Goal: Task Accomplishment & Management: Manage account settings

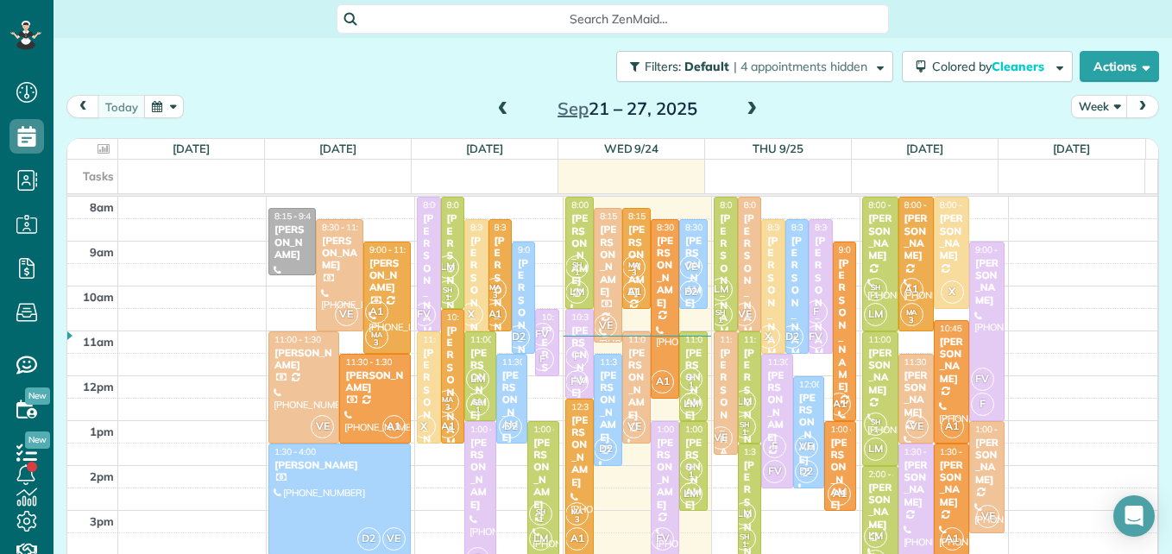
scroll to position [8, 8]
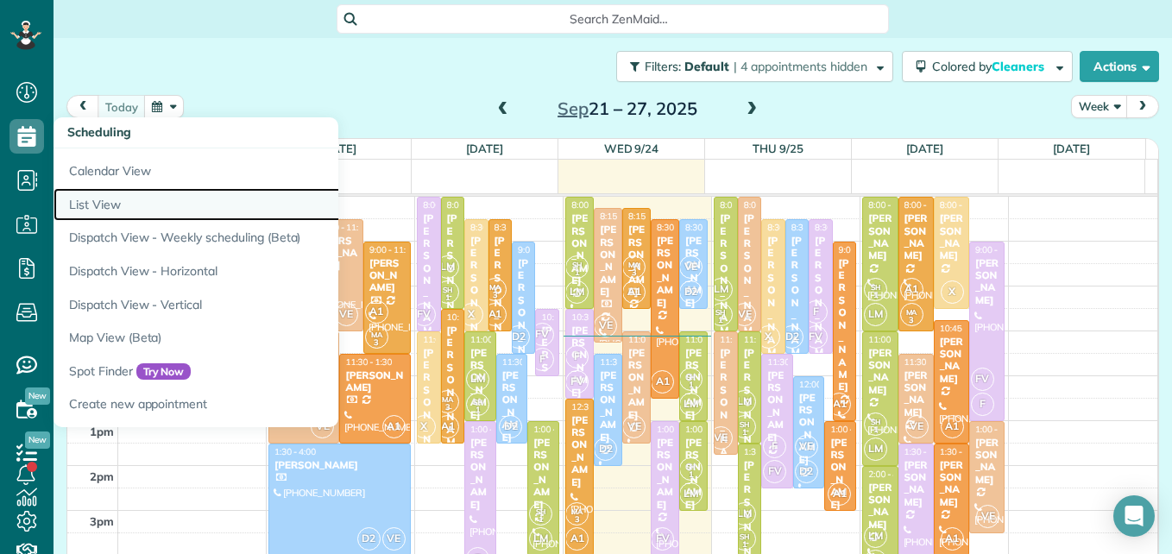
click at [96, 205] on link "List View" at bounding box center [268, 205] width 431 height 34
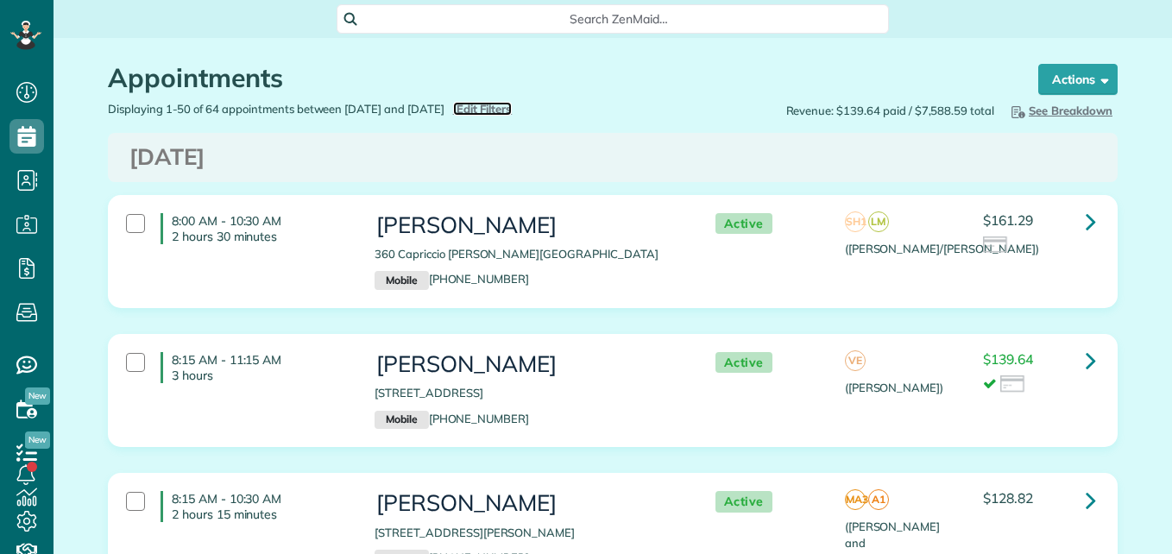
click at [512, 109] on span "Edit Filters" at bounding box center [484, 109] width 56 height 14
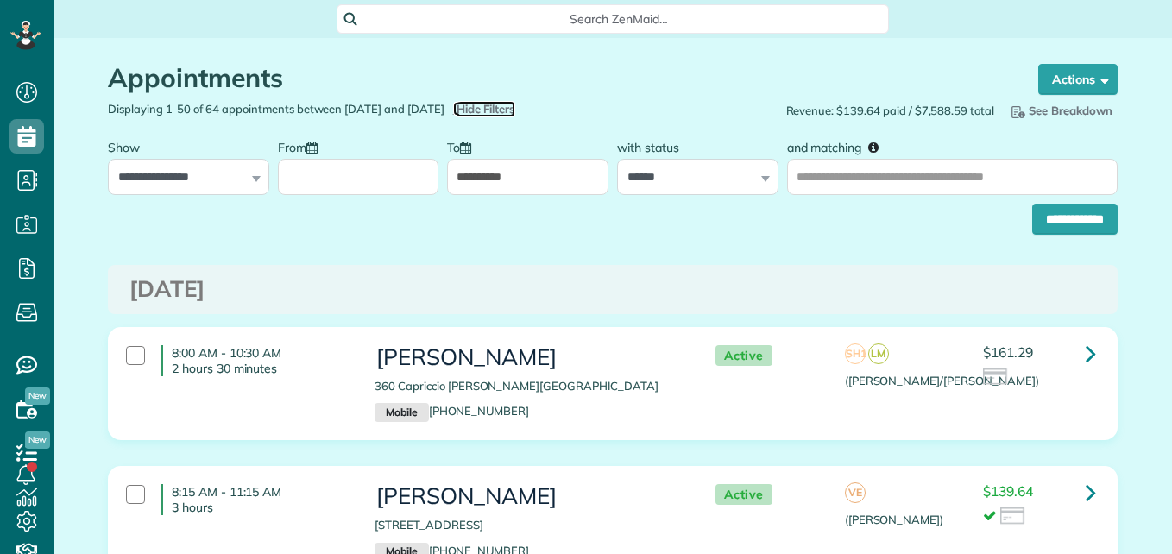
scroll to position [8, 8]
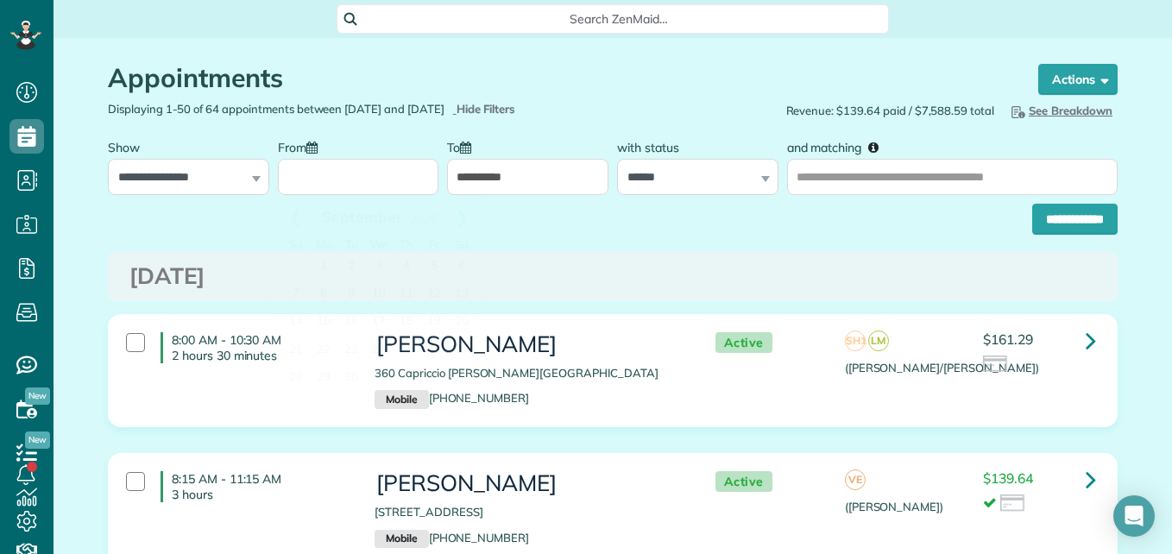
click at [382, 172] on input "From" at bounding box center [358, 177] width 161 height 36
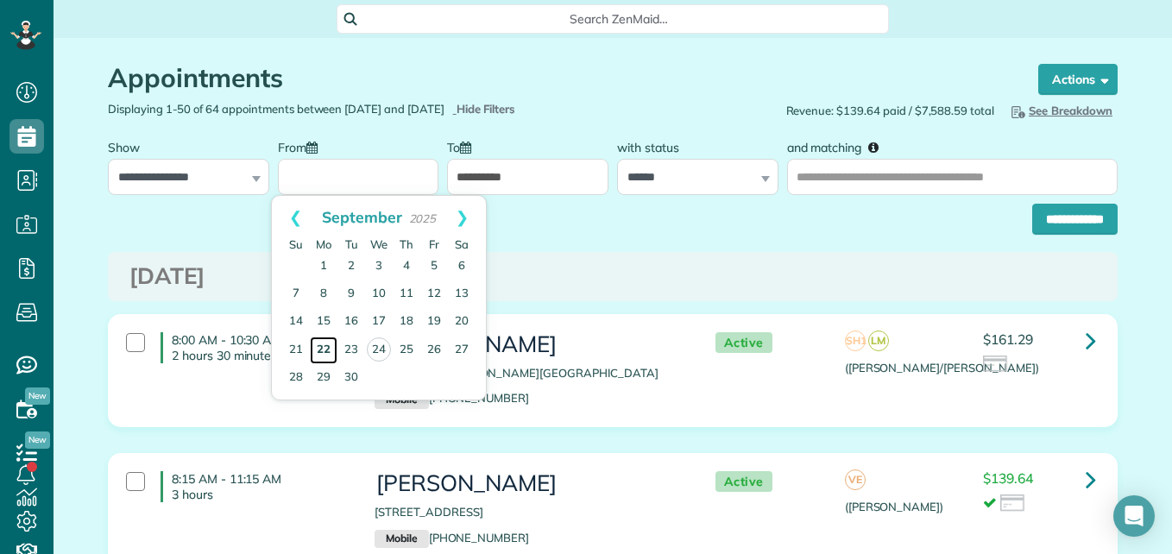
click at [325, 350] on link "22" at bounding box center [324, 350] width 28 height 28
type input "**********"
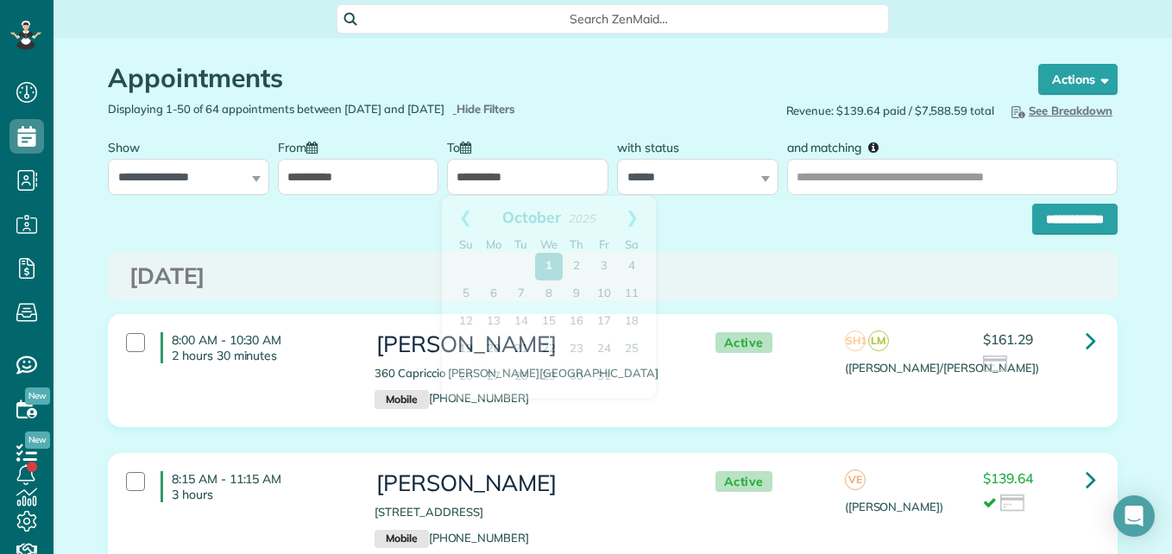
click at [549, 179] on input "**********" at bounding box center [527, 177] width 161 height 36
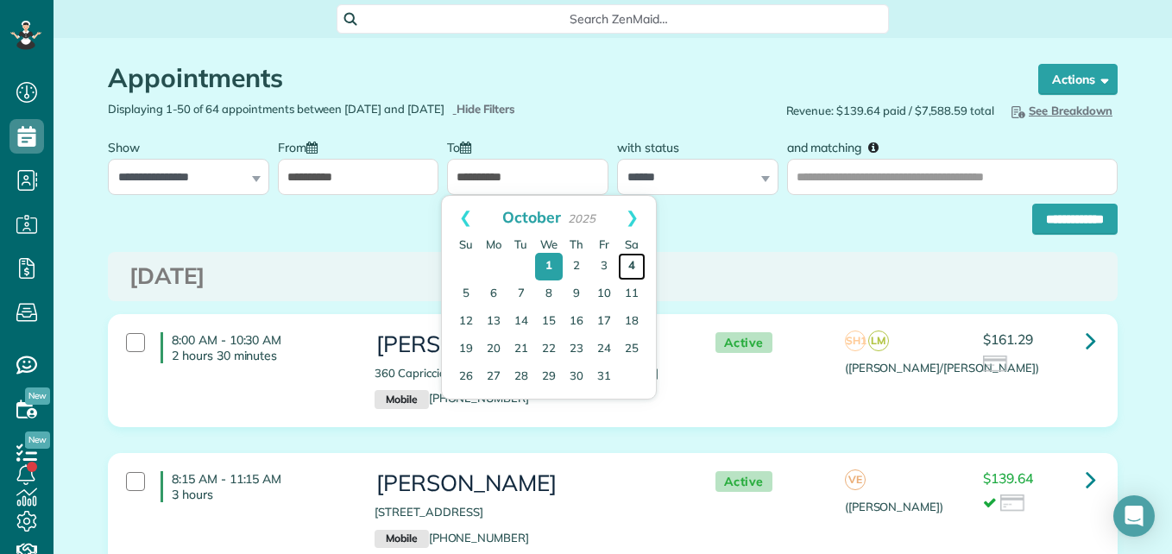
click at [630, 267] on link "4" at bounding box center [632, 267] width 28 height 28
type input "**********"
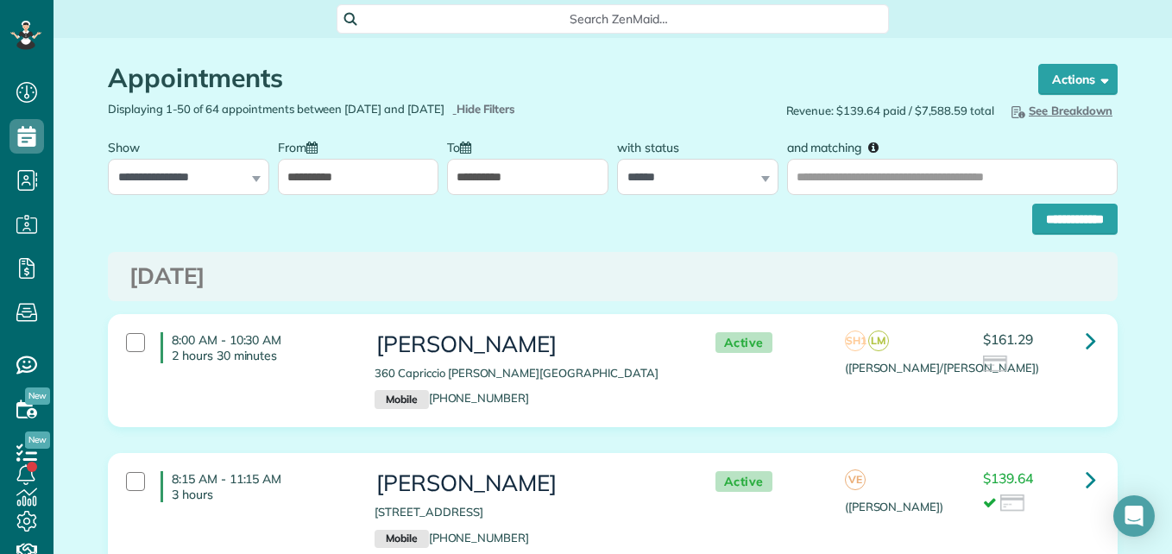
click at [1065, 221] on input "**********" at bounding box center [1074, 219] width 85 height 31
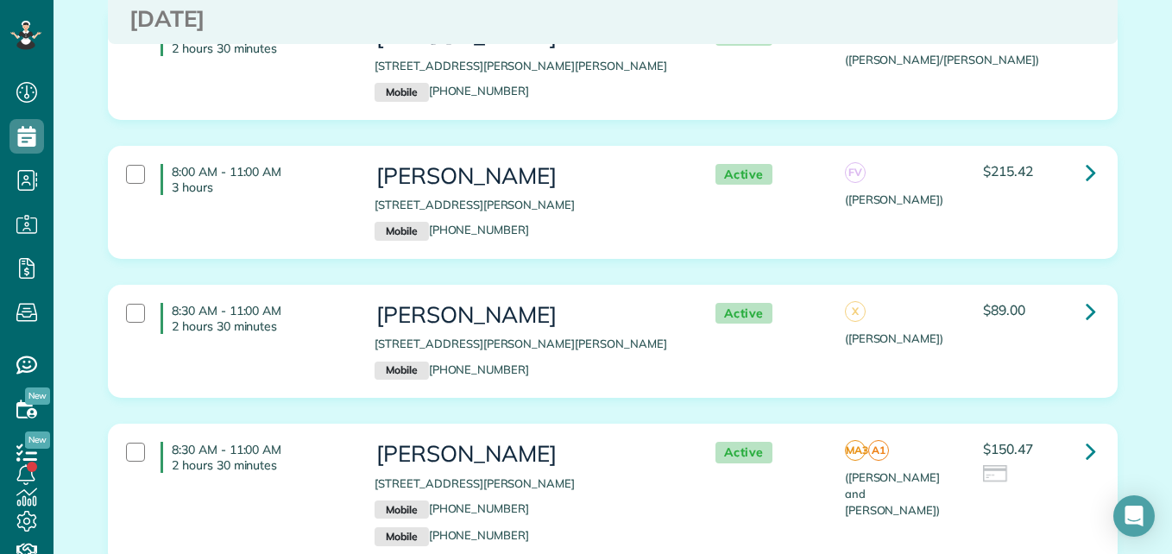
scroll to position [1051, 0]
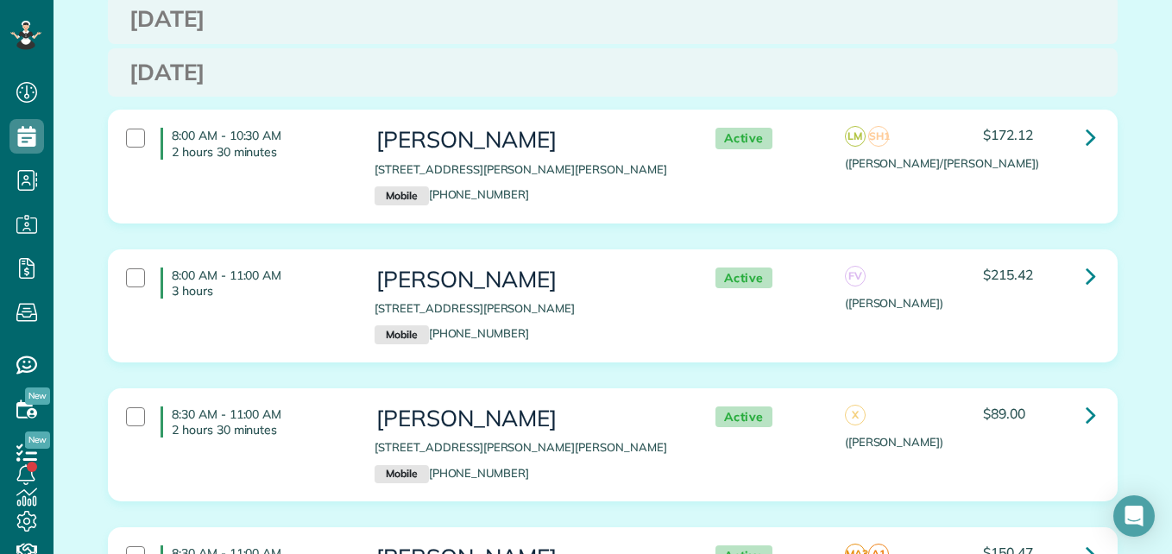
click at [569, 267] on h3 "[PERSON_NAME]" at bounding box center [526, 279] width 305 height 25
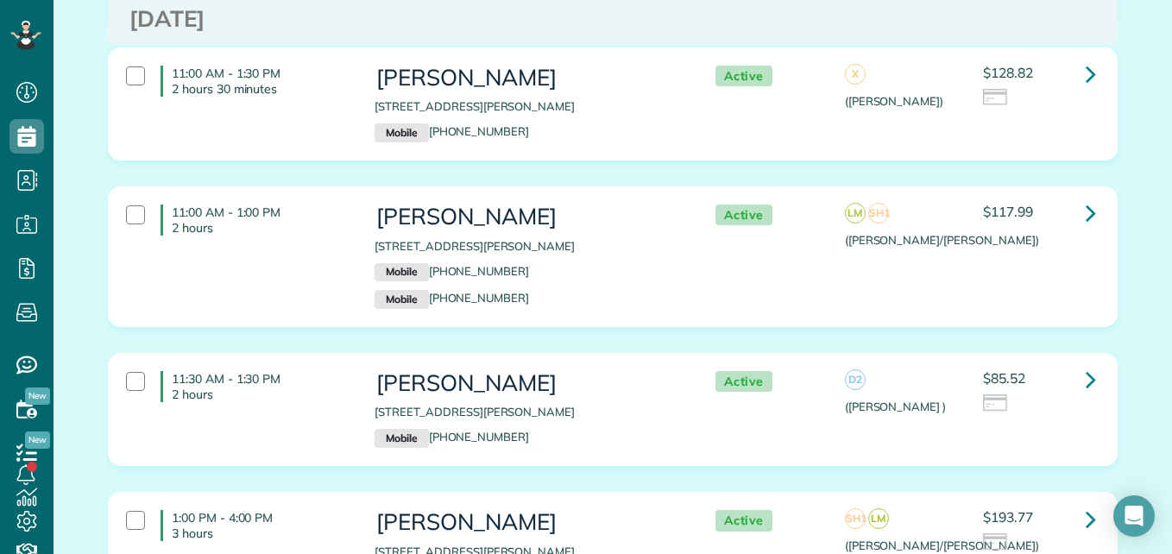
scroll to position [2102, 0]
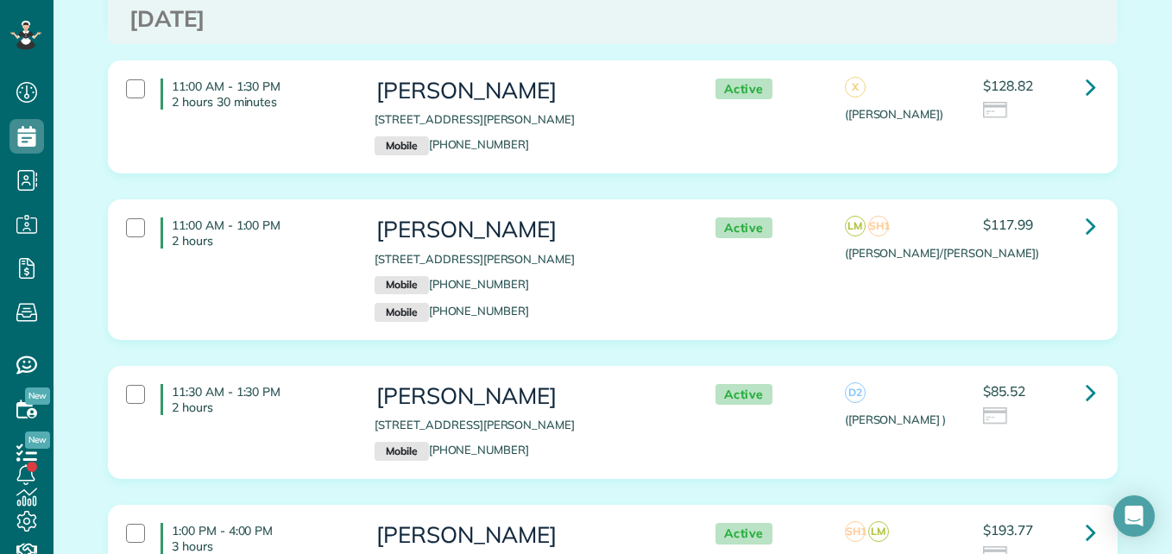
click at [922, 260] on div "11:00 AM - 1:00 PM 2 hours Sophia Swanson 111 Monterrey Pines Drive Montgomery …" at bounding box center [610, 270] width 995 height 122
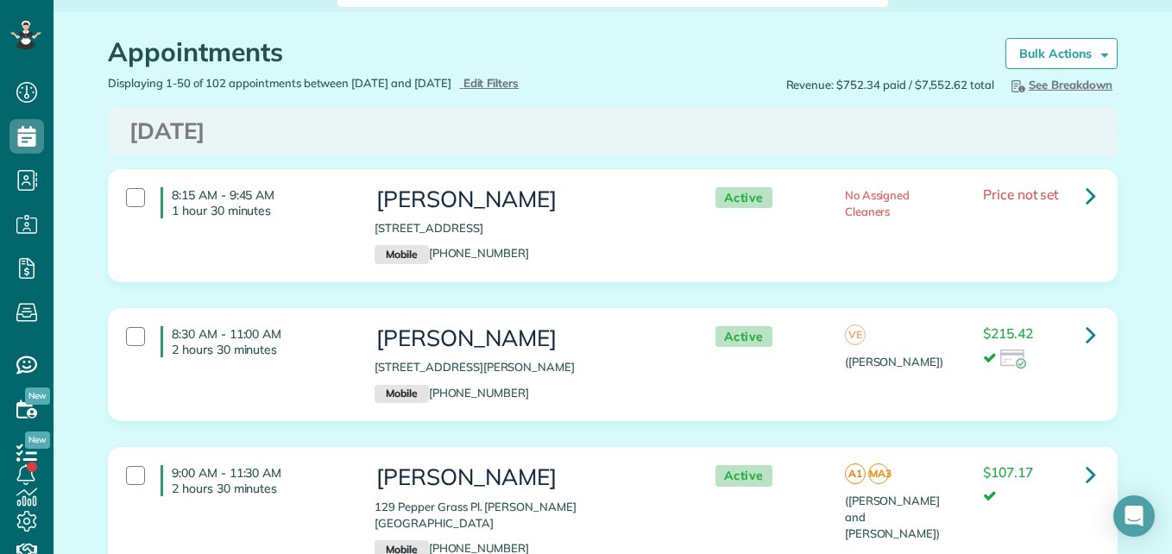
scroll to position [0, 0]
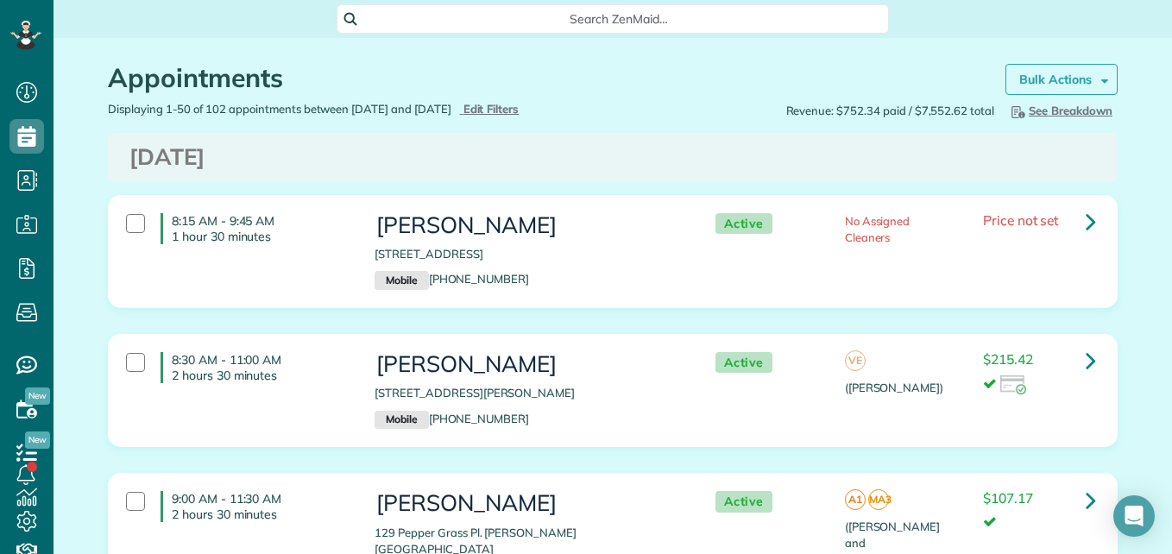
click at [1044, 78] on strong "Bulk Actions" at bounding box center [1055, 80] width 72 height 16
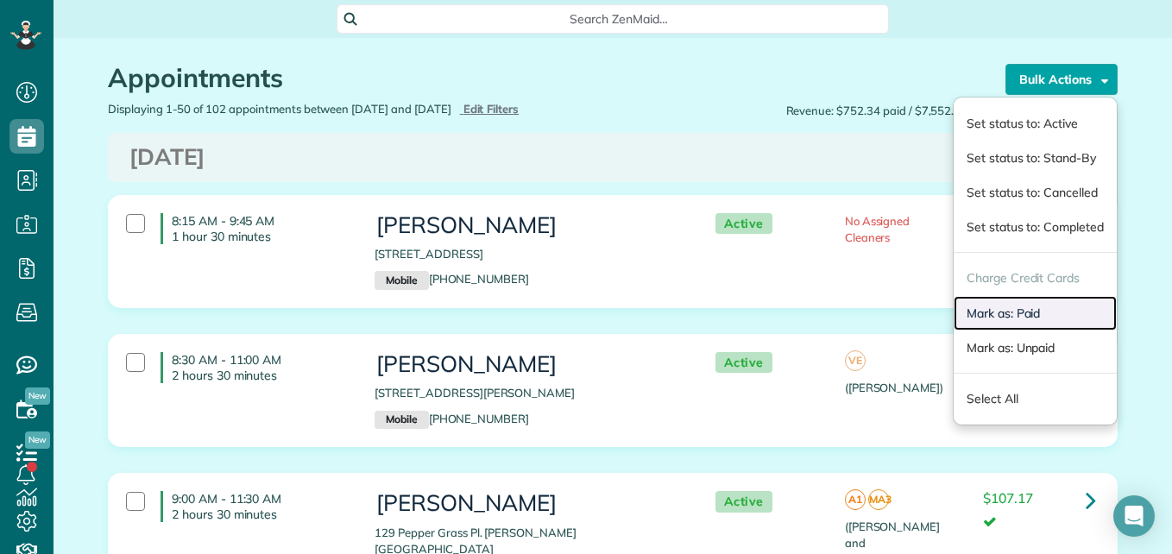
click at [969, 314] on link "Mark as: Paid" at bounding box center [1034, 313] width 163 height 35
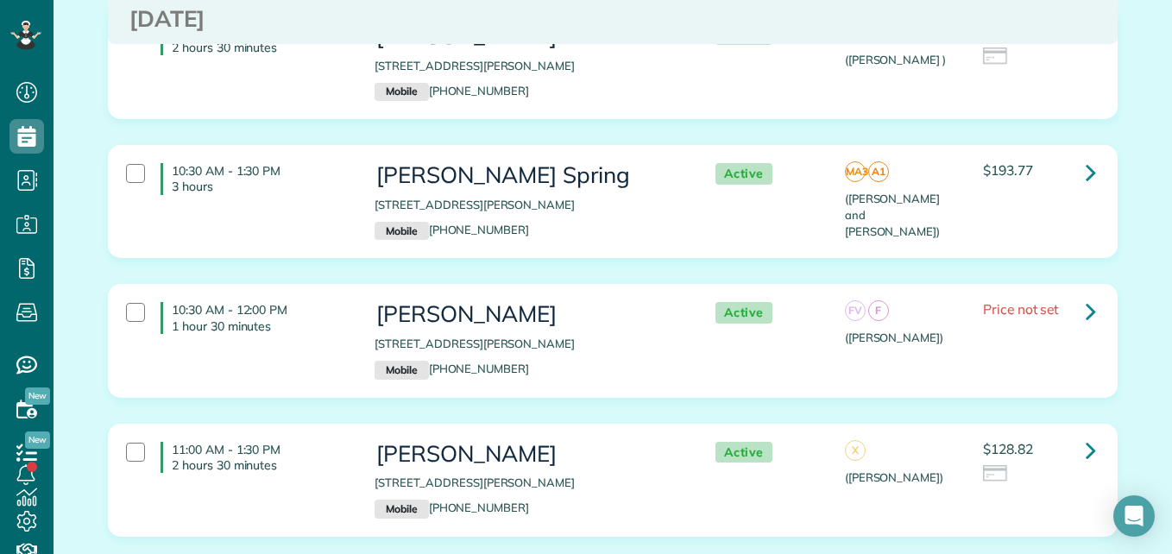
scroll to position [1751, 0]
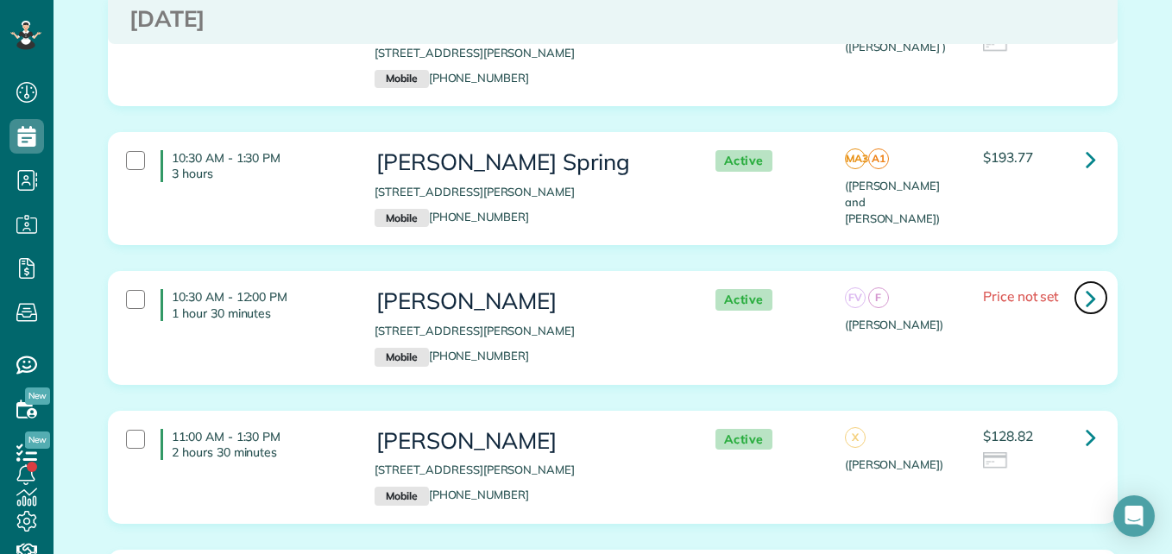
click at [1088, 283] on icon at bounding box center [1090, 298] width 10 height 30
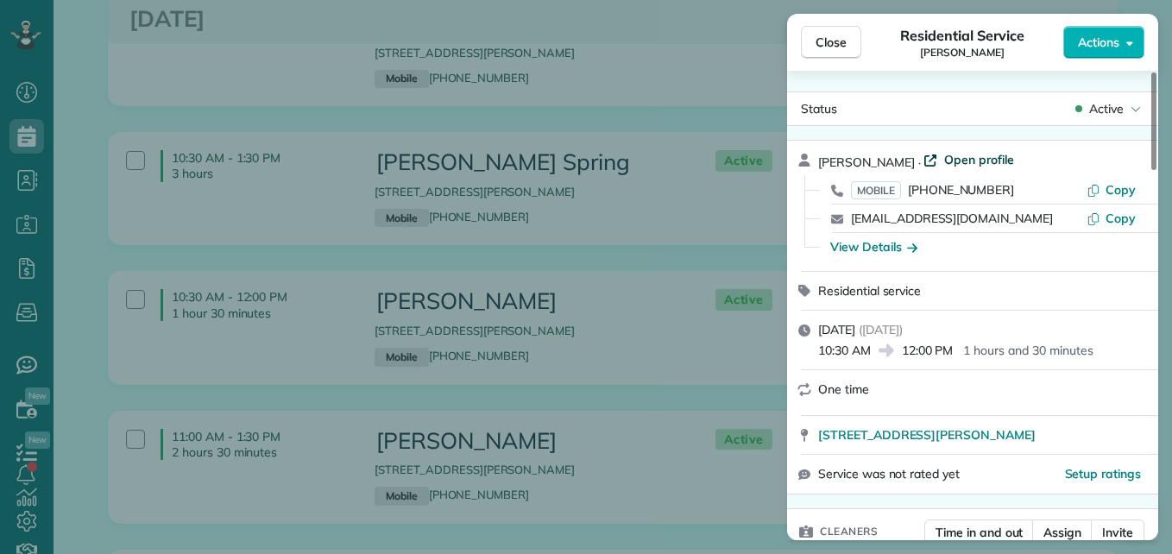
click at [954, 160] on span "Open profile" at bounding box center [979, 159] width 70 height 17
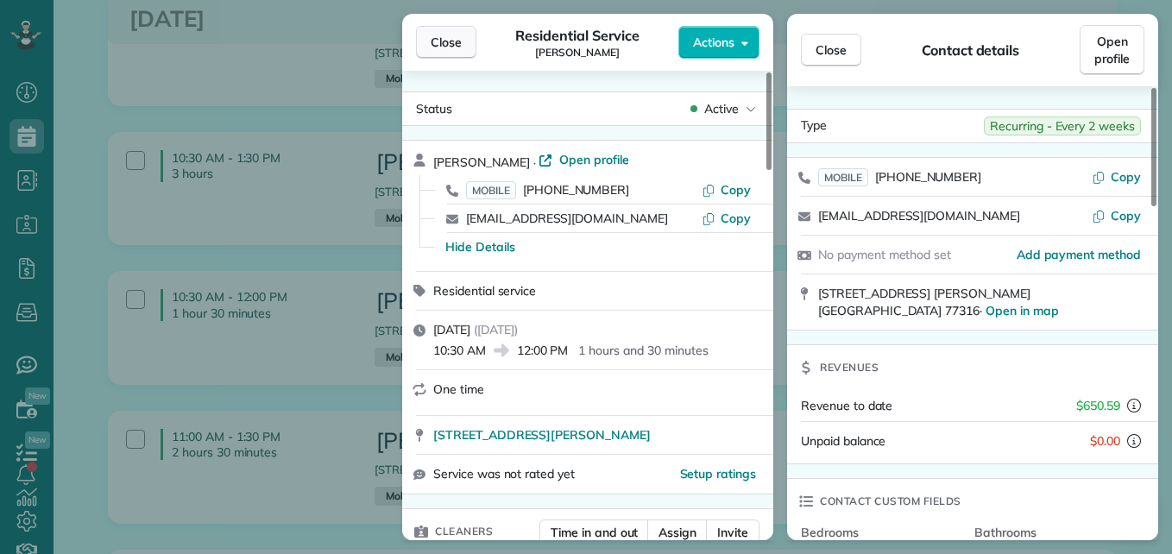
click at [440, 35] on span "Close" at bounding box center [446, 42] width 31 height 17
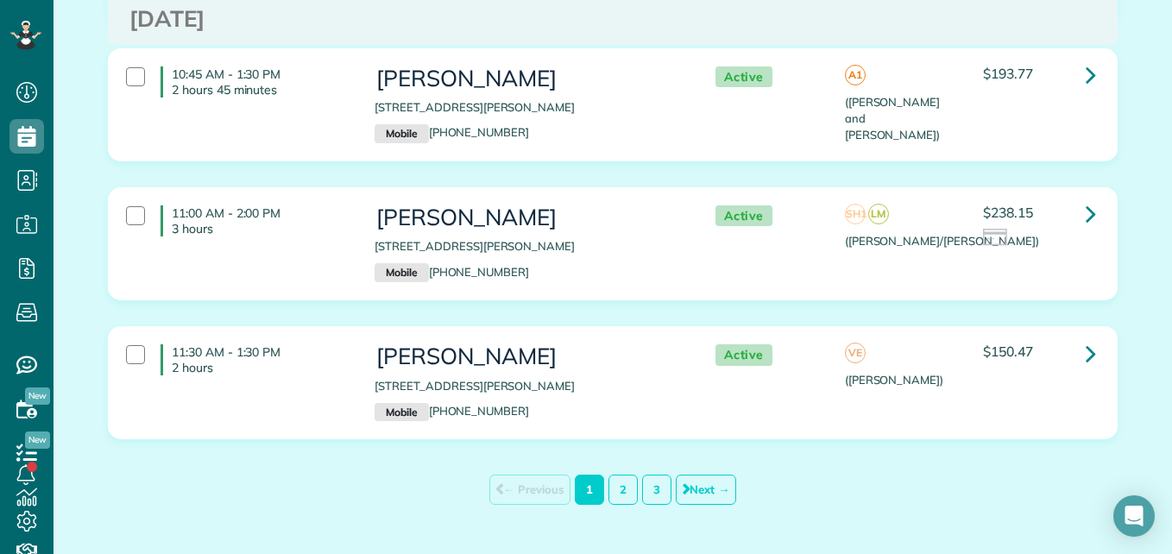
scroll to position [7147, 0]
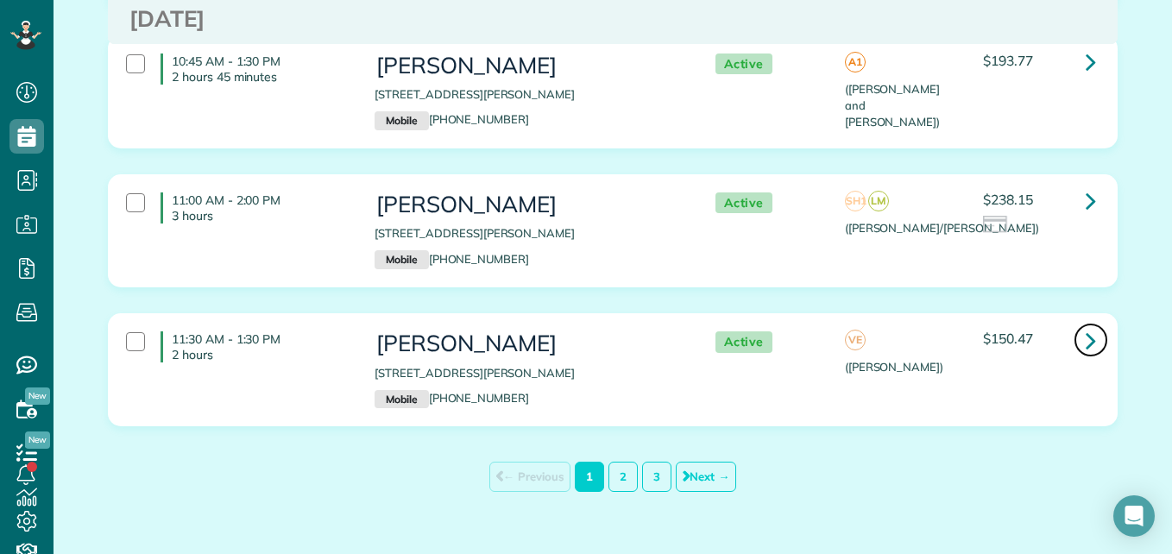
click at [1089, 325] on icon at bounding box center [1090, 340] width 10 height 30
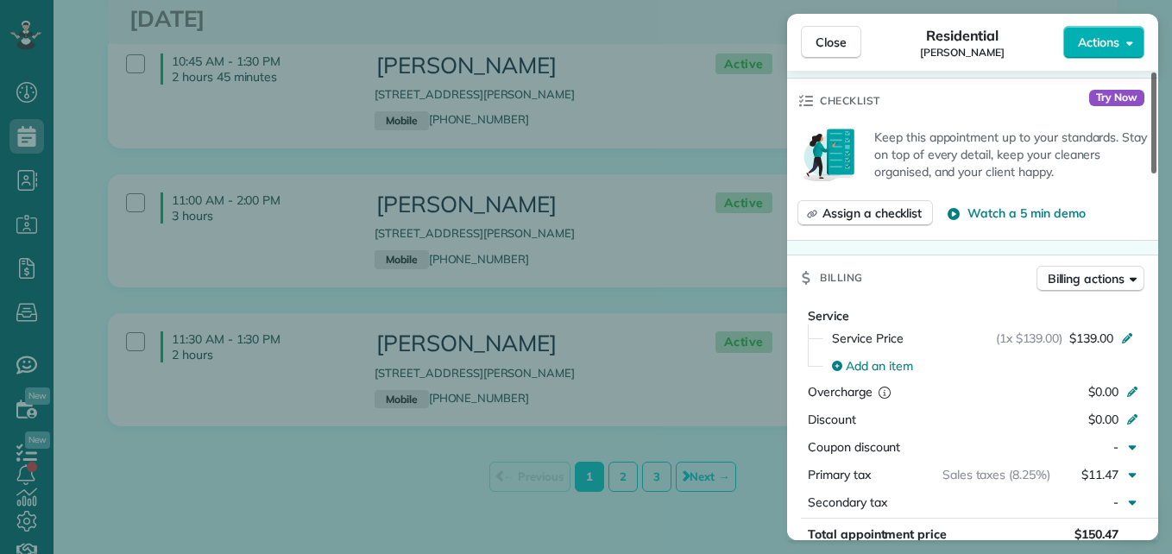
scroll to position [609, 0]
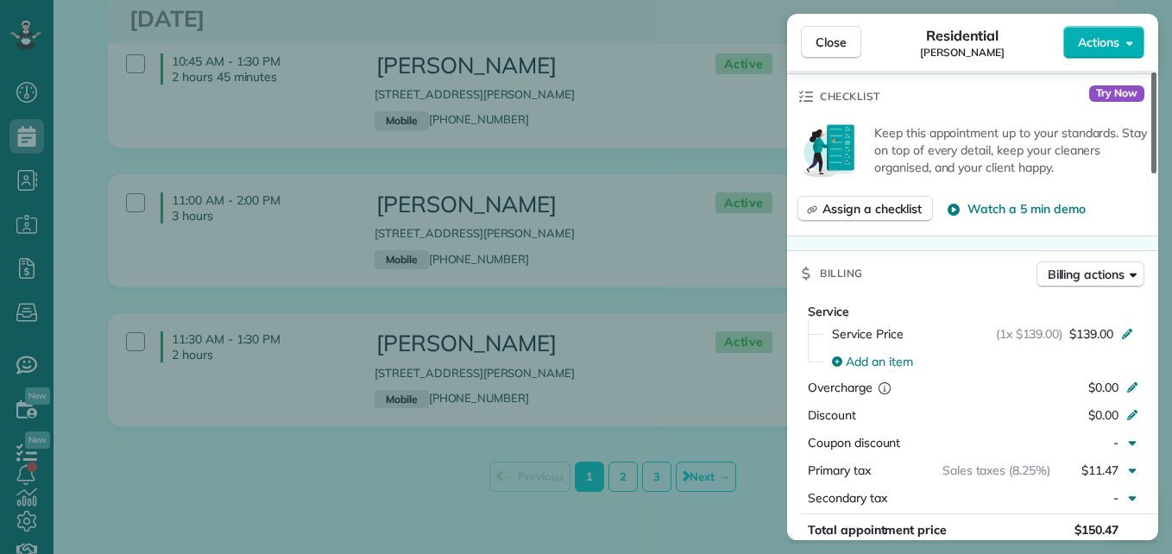
drag, startPoint x: 1151, startPoint y: 169, endPoint x: 1168, endPoint y: 300, distance: 132.3
click at [1156, 173] on div at bounding box center [1153, 122] width 5 height 101
click at [863, 40] on div "Residential Jacki Eylander" at bounding box center [962, 42] width 202 height 35
click at [833, 36] on span "Close" at bounding box center [830, 42] width 31 height 17
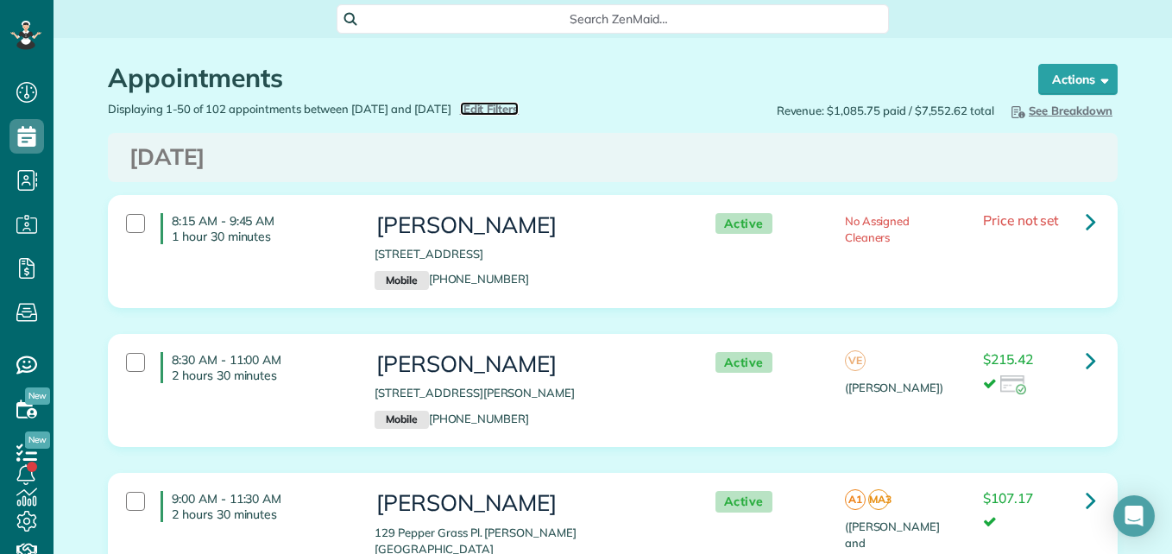
click at [519, 112] on span "Edit Filters" at bounding box center [491, 109] width 56 height 14
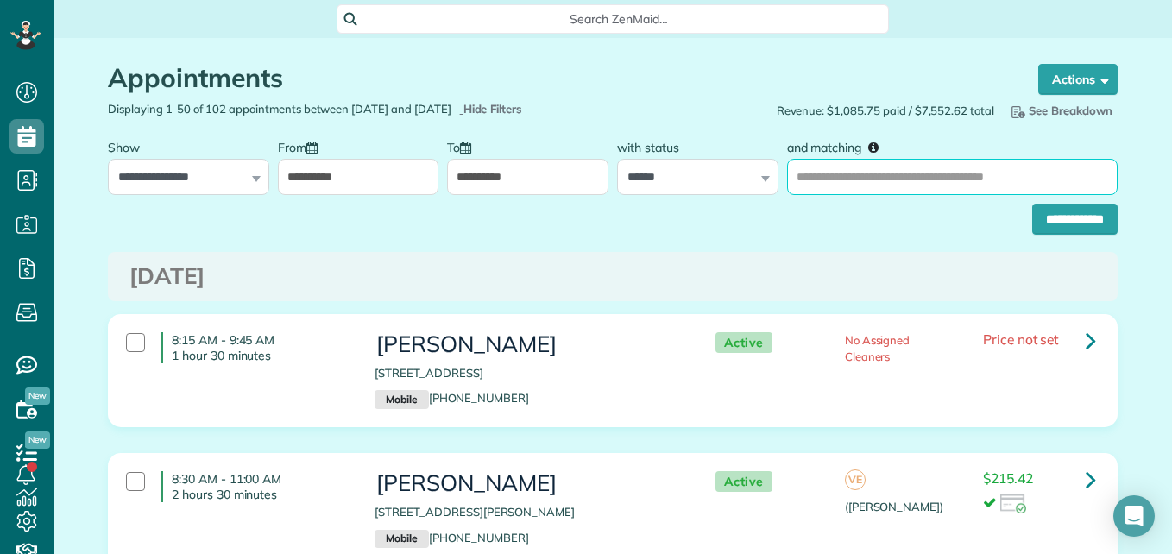
click at [833, 163] on input "and matching" at bounding box center [952, 177] width 330 height 36
type input "**********"
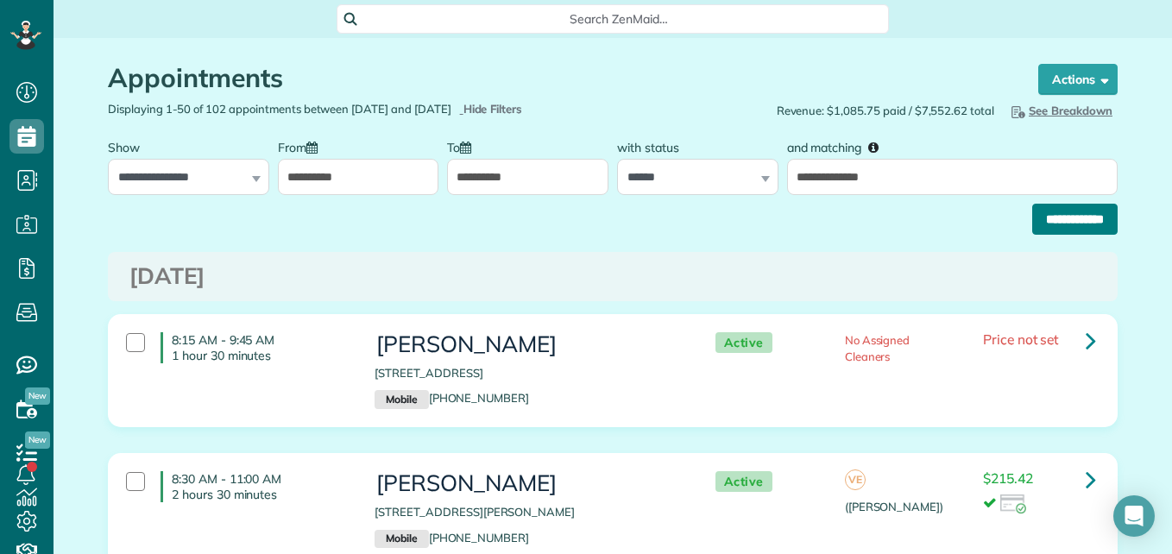
click at [1032, 228] on input "**********" at bounding box center [1074, 219] width 85 height 31
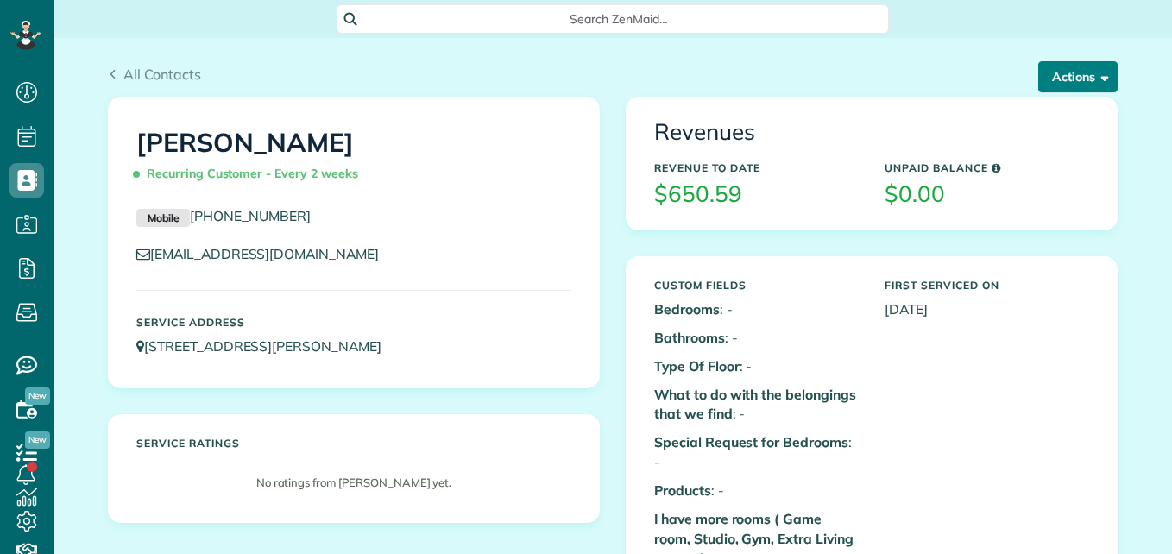
click at [1071, 82] on button "Actions" at bounding box center [1077, 76] width 79 height 31
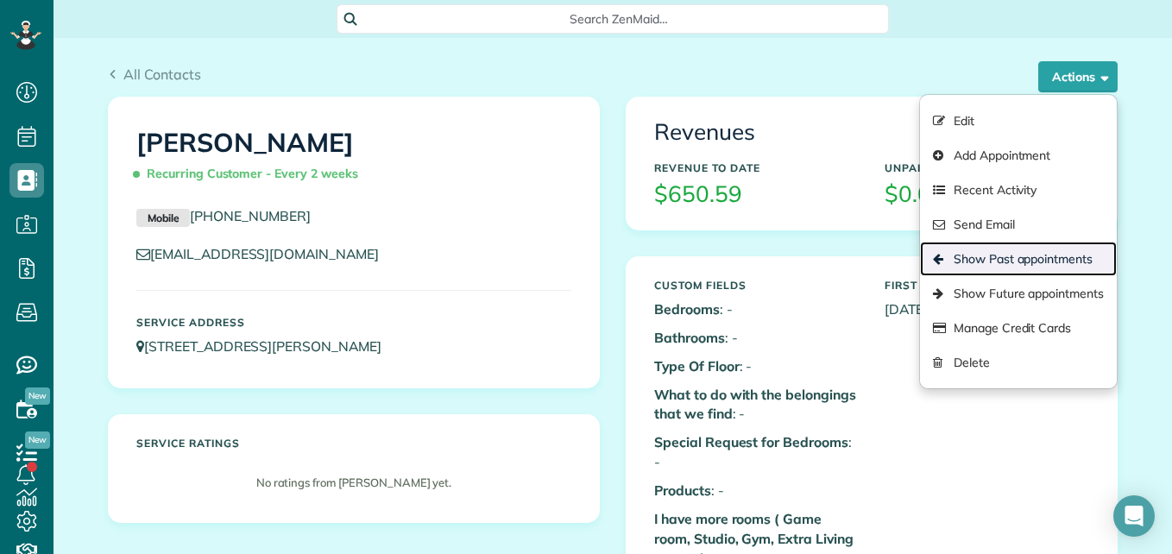
click at [978, 253] on link "Show Past appointments" at bounding box center [1018, 259] width 197 height 35
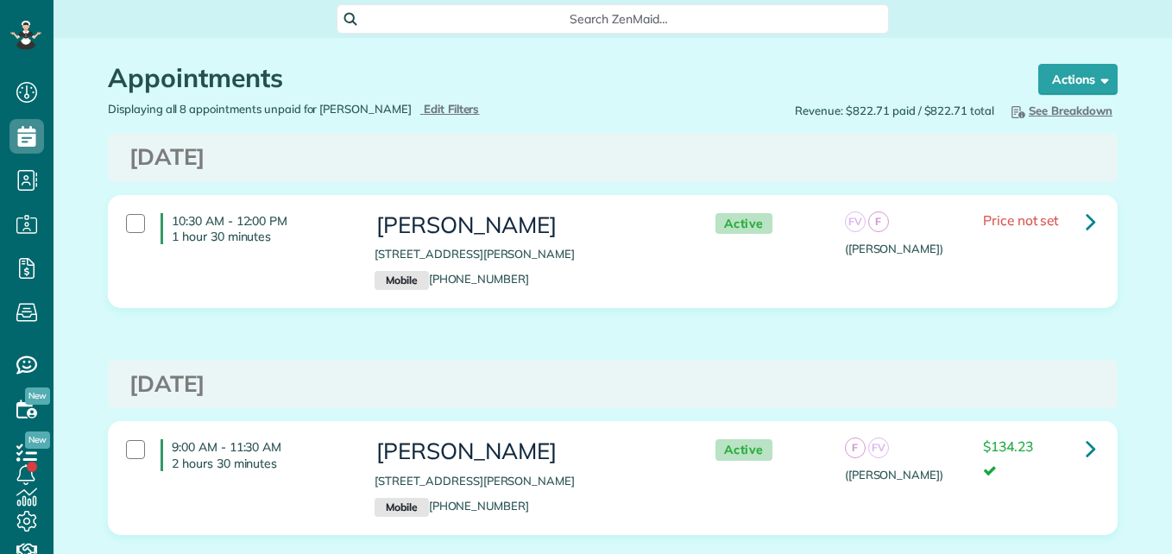
scroll to position [8, 8]
click at [1087, 455] on icon at bounding box center [1090, 448] width 10 height 30
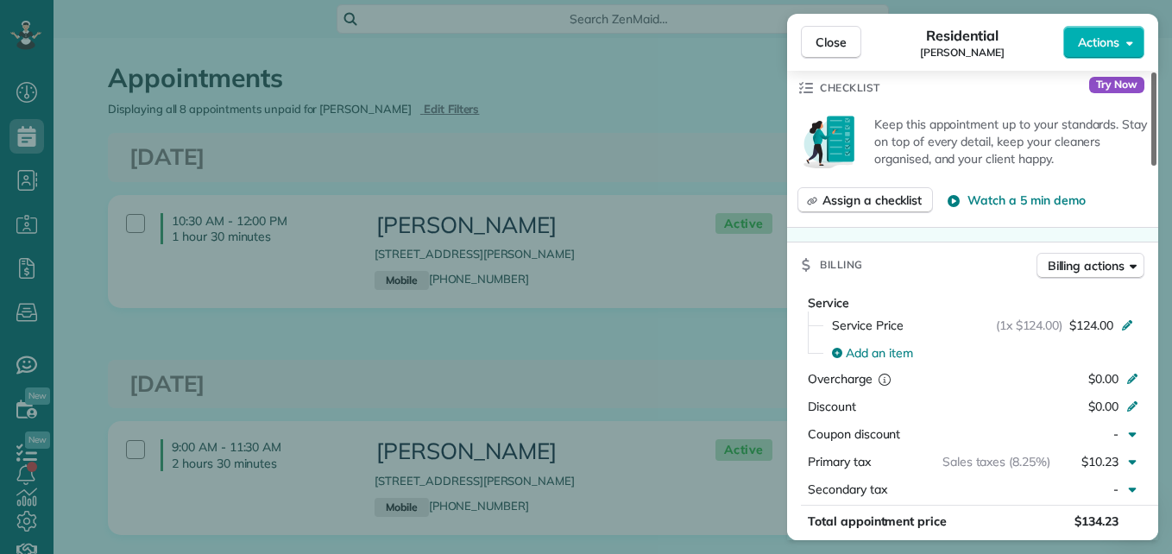
scroll to position [651, 0]
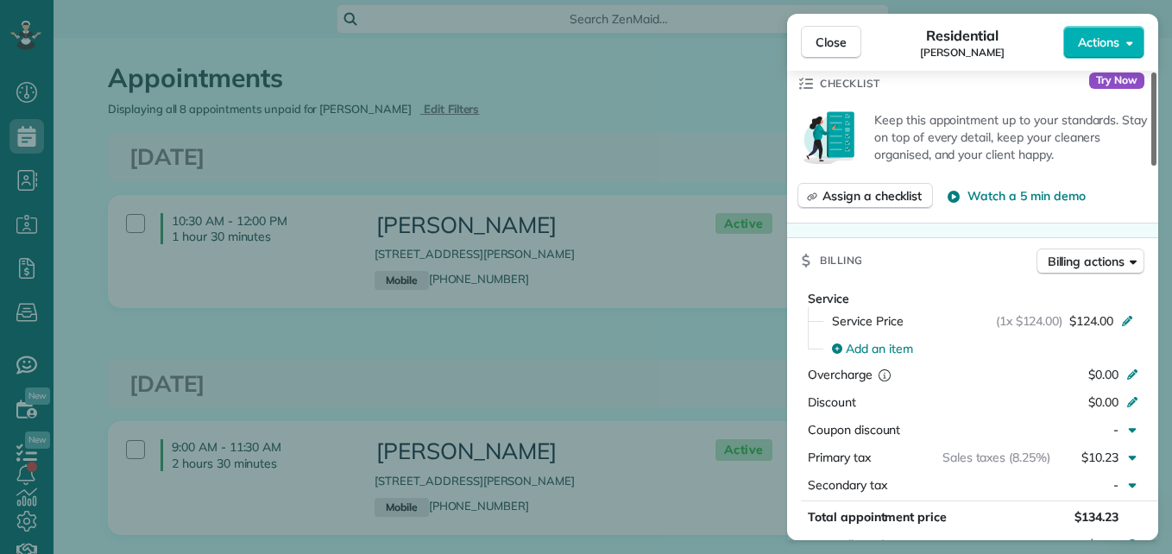
drag, startPoint x: 1151, startPoint y: 148, endPoint x: 1160, endPoint y: 278, distance: 129.7
click at [1156, 166] on div at bounding box center [1153, 118] width 5 height 93
click at [828, 47] on span "Close" at bounding box center [830, 42] width 31 height 17
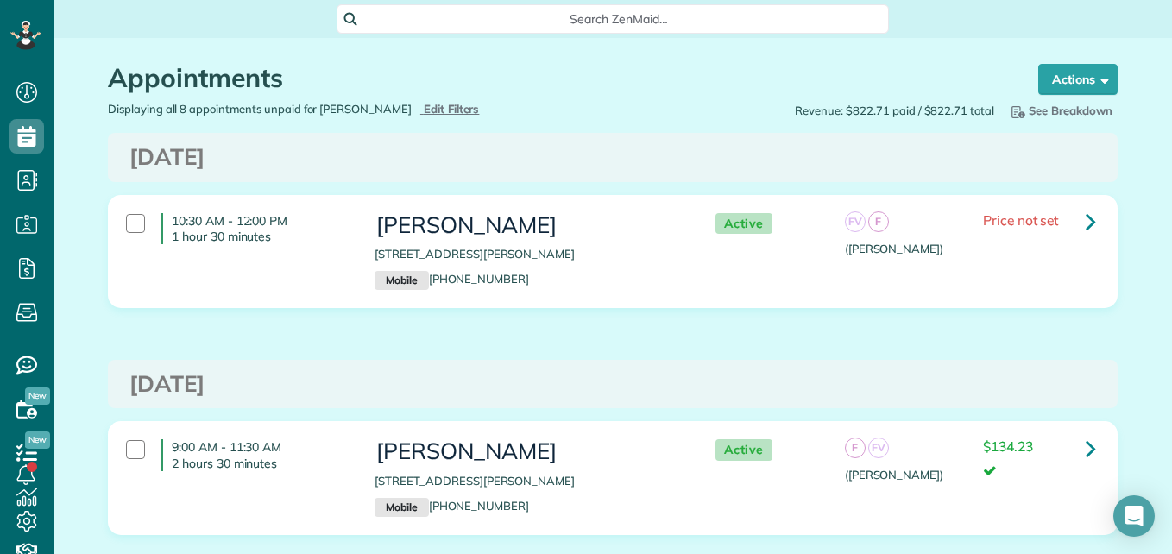
click at [165, 250] on div "10:30 AM - 12:00 PM 1 hour 30 minutes" at bounding box center [237, 228] width 248 height 48
click at [1088, 91] on link "Bulk Actions" at bounding box center [1061, 79] width 112 height 31
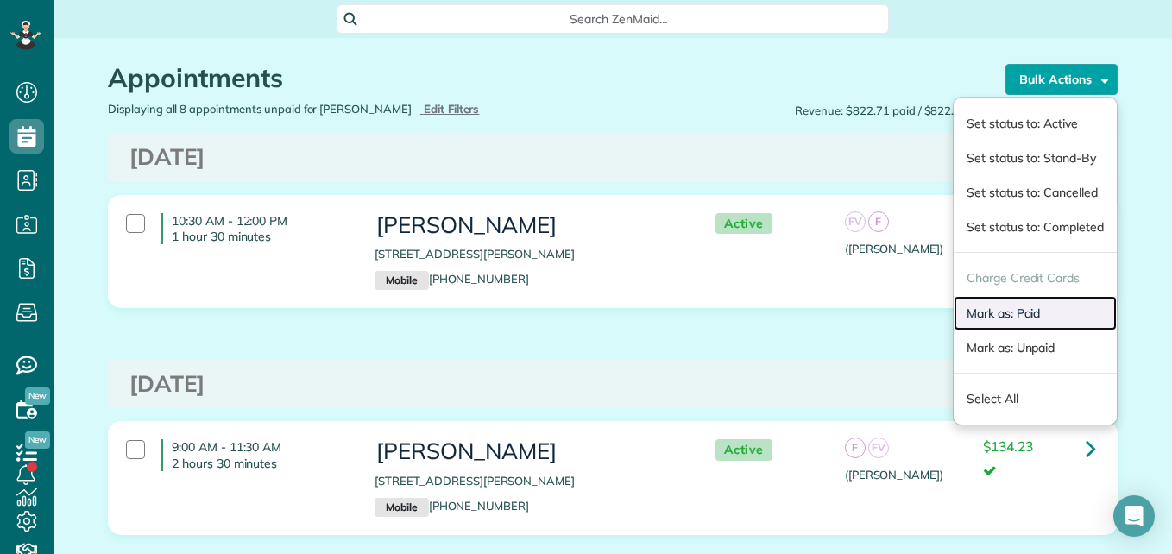
click at [1009, 310] on link "Mark as: Paid" at bounding box center [1034, 313] width 163 height 35
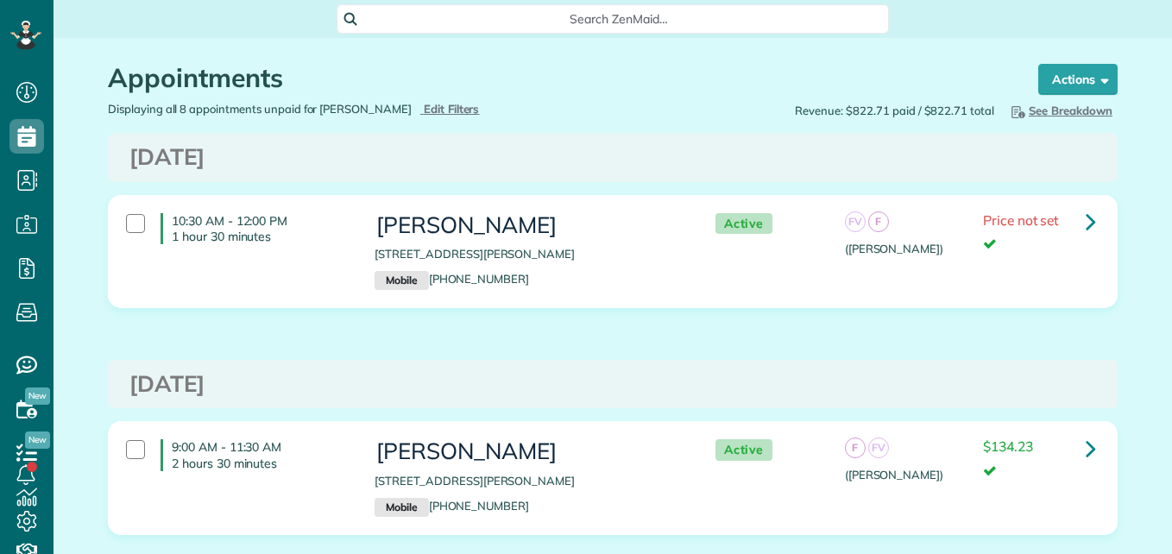
scroll to position [8, 8]
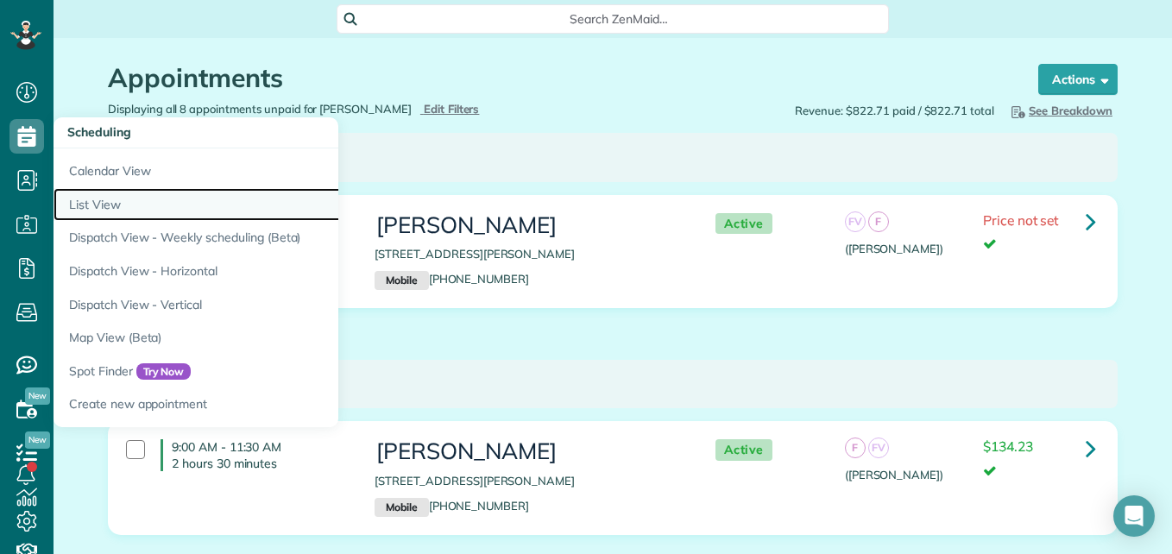
click at [95, 211] on link "List View" at bounding box center [268, 205] width 431 height 34
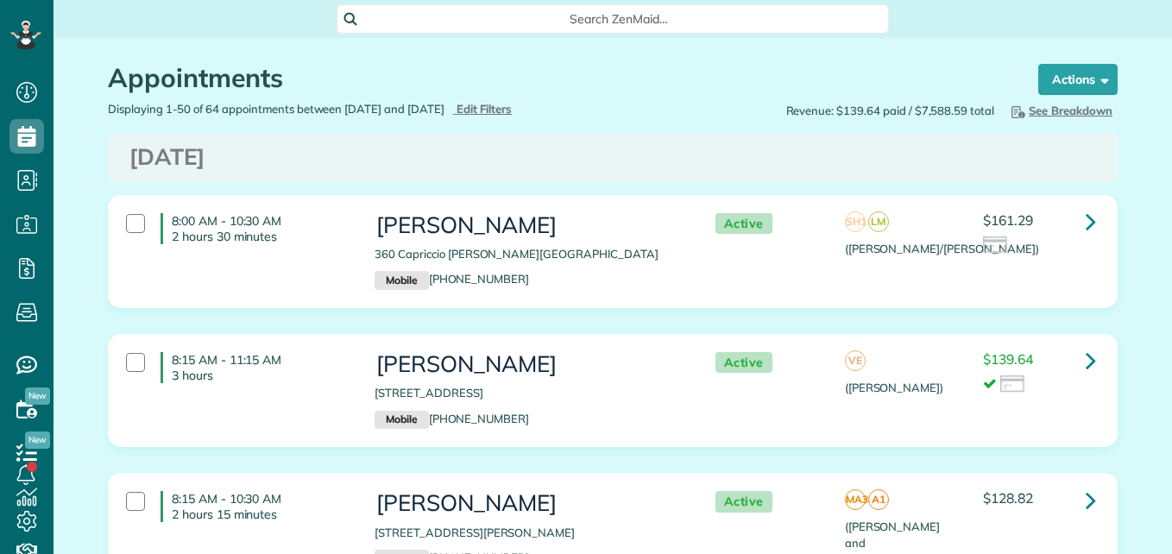
type input "**********"
click at [512, 111] on span "Edit Filters" at bounding box center [484, 109] width 56 height 14
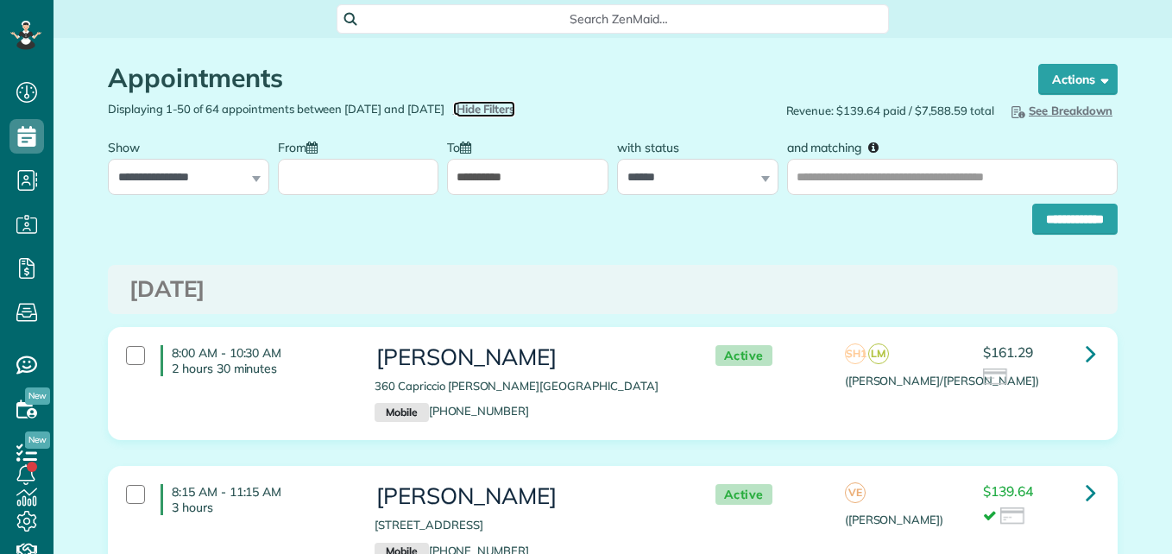
scroll to position [8, 8]
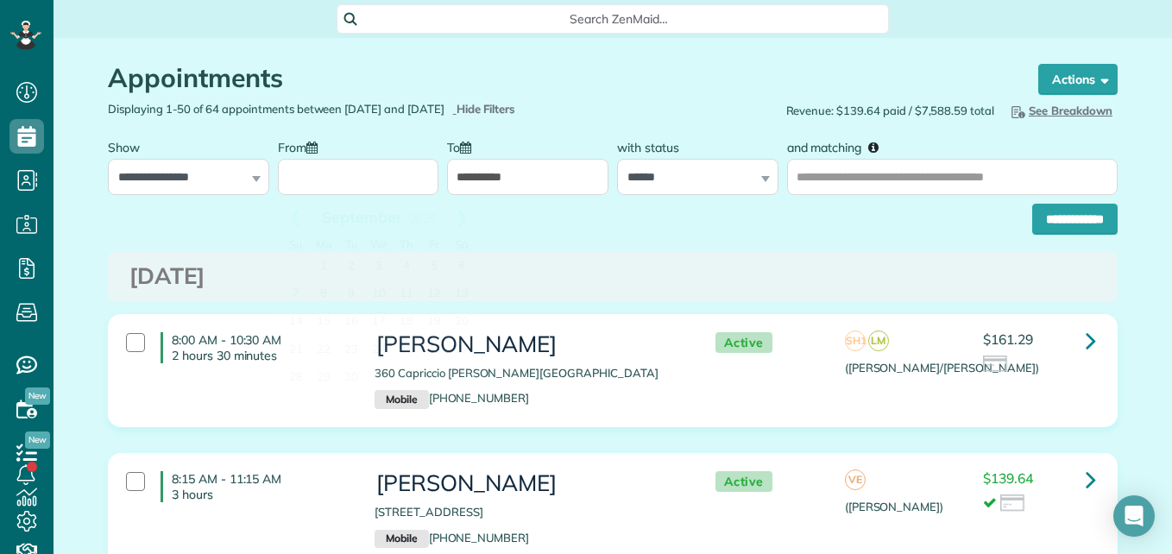
click at [310, 184] on input "From" at bounding box center [358, 177] width 161 height 36
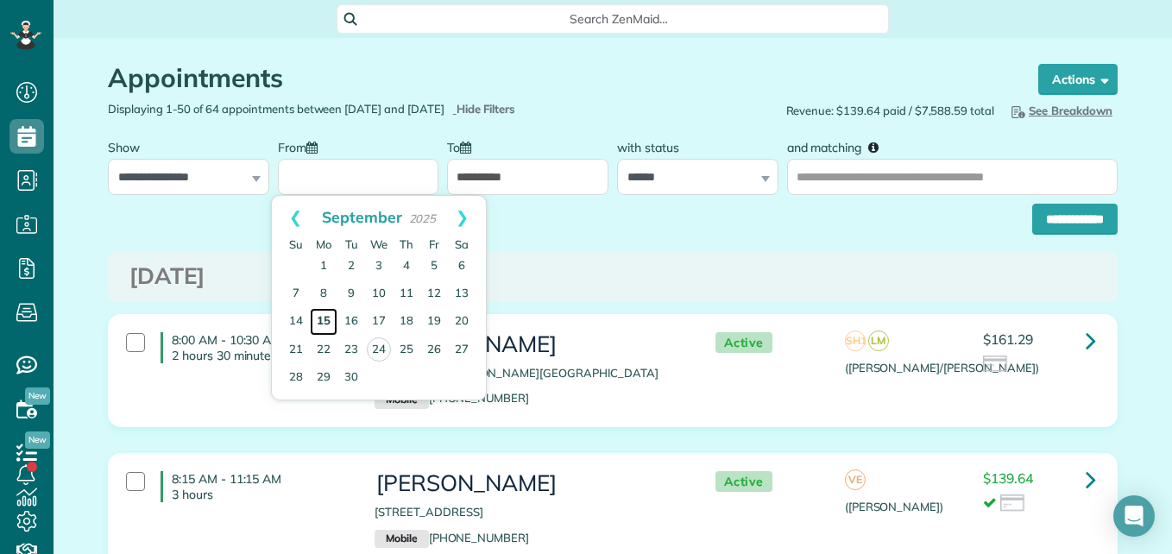
click at [324, 320] on link "15" at bounding box center [324, 322] width 28 height 28
type input "**********"
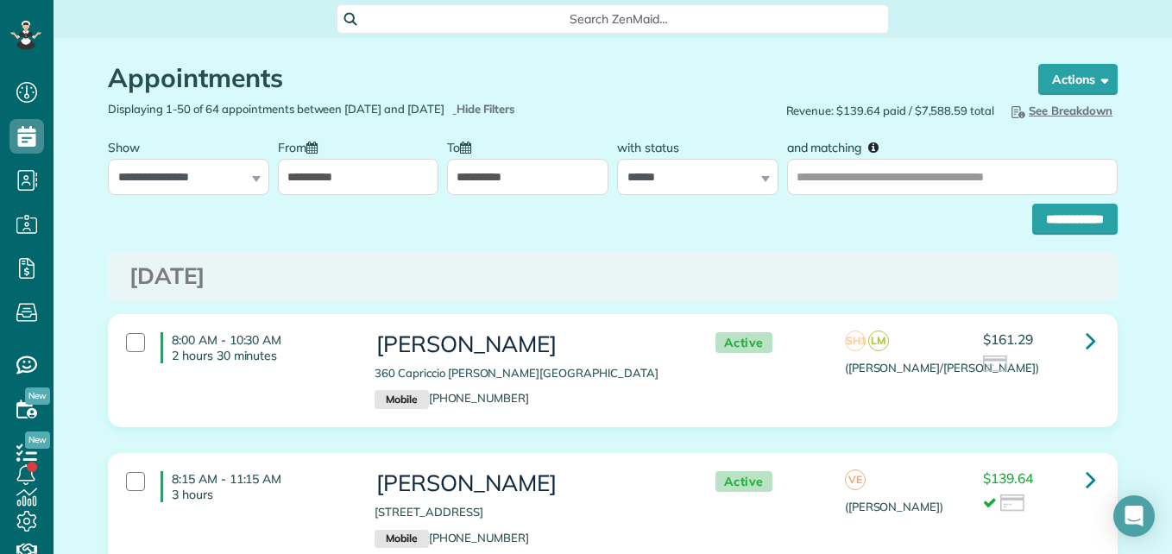
click at [525, 168] on input "**********" at bounding box center [527, 177] width 161 height 36
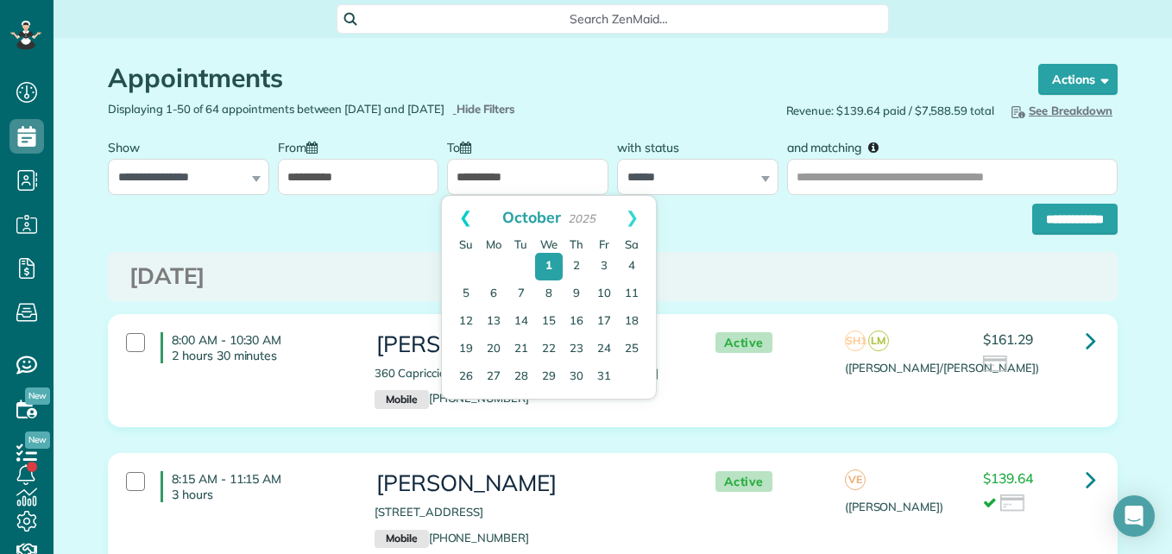
click at [461, 217] on link "Prev" at bounding box center [465, 217] width 47 height 43
click at [631, 349] on link "27" at bounding box center [632, 350] width 28 height 28
type input "**********"
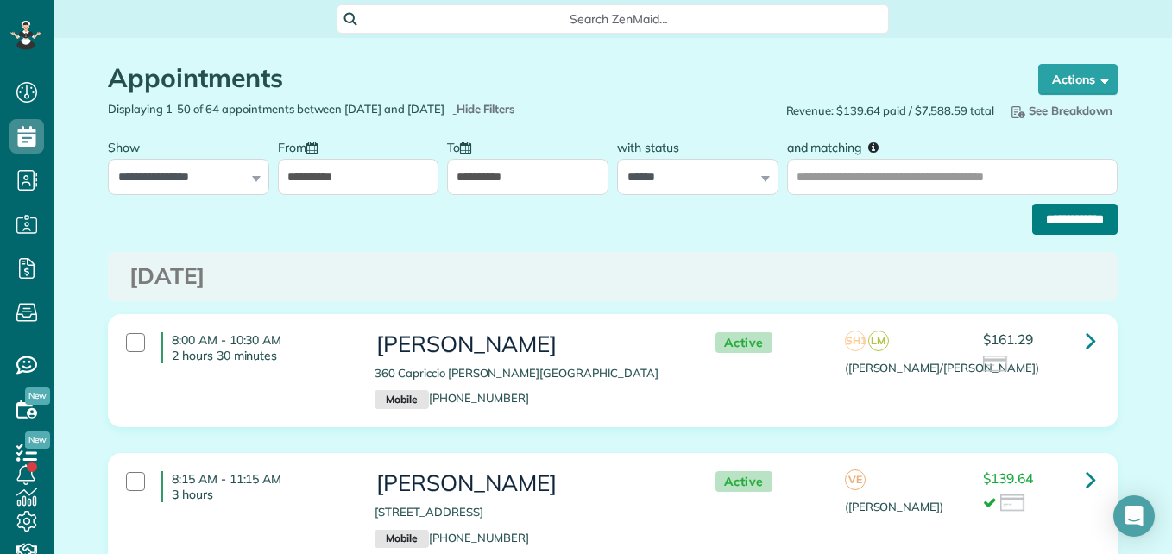
click at [1032, 217] on input "**********" at bounding box center [1074, 219] width 85 height 31
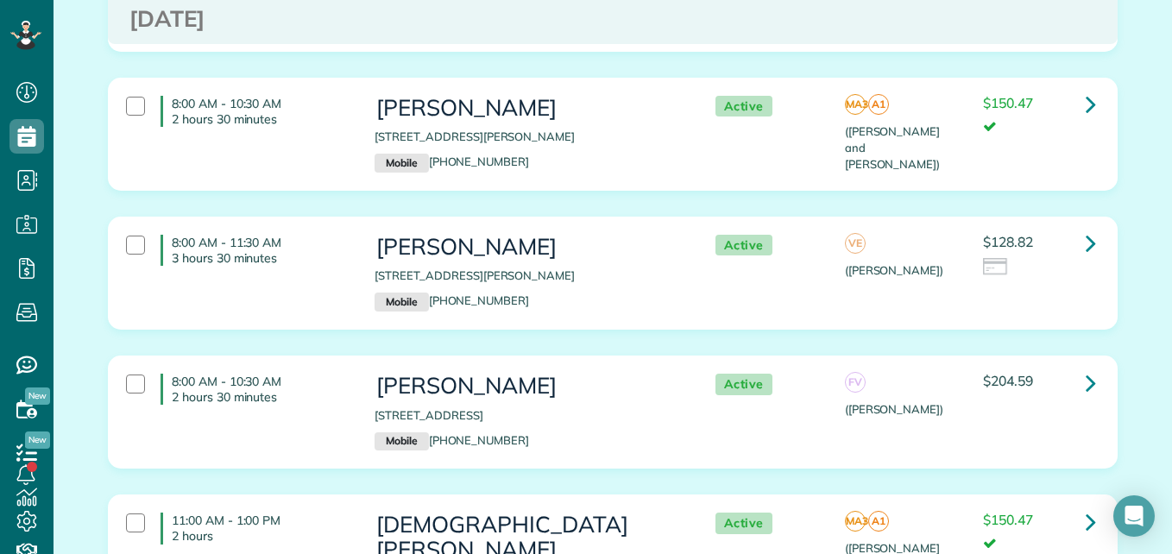
scroll to position [1487, 0]
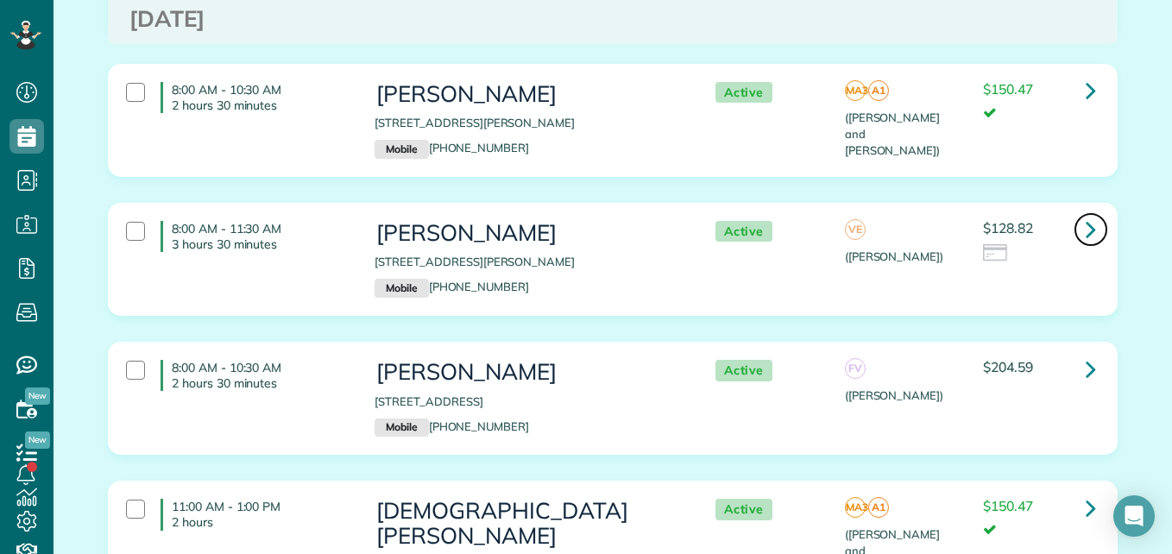
click at [1085, 214] on icon at bounding box center [1090, 229] width 10 height 30
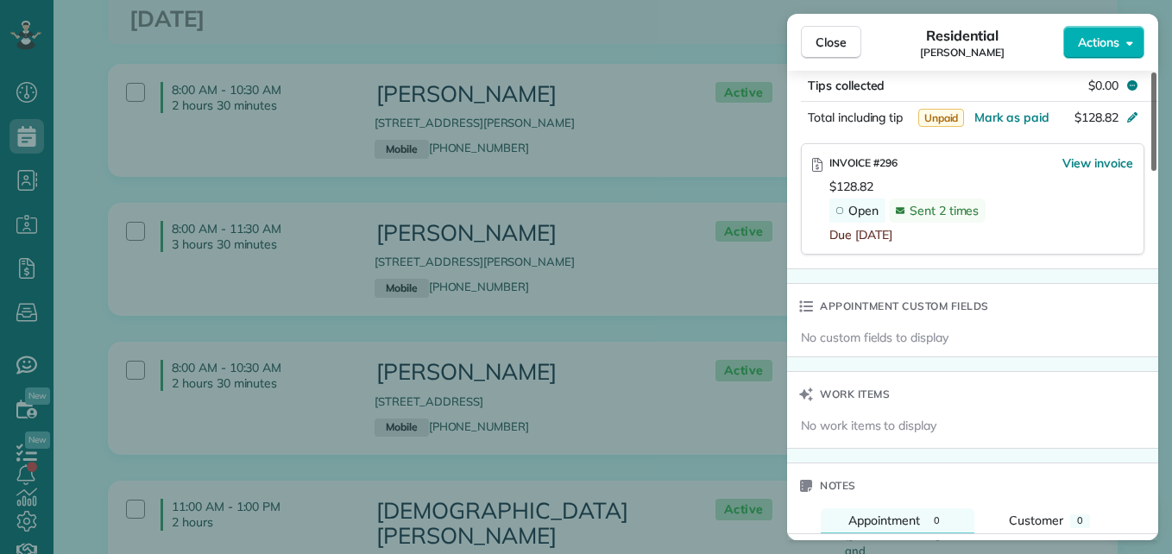
scroll to position [1036, 0]
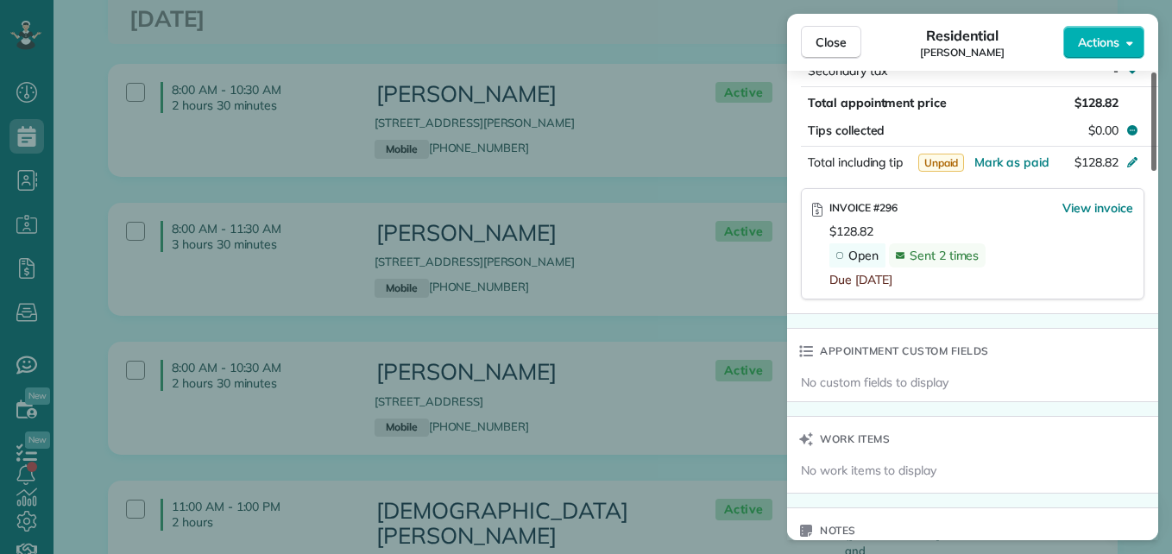
drag, startPoint x: 1155, startPoint y: 133, endPoint x: 1169, endPoint y: 349, distance: 217.0
click at [1156, 171] on div at bounding box center [1153, 121] width 5 height 98
click at [1096, 204] on span "View invoice" at bounding box center [1097, 207] width 71 height 17
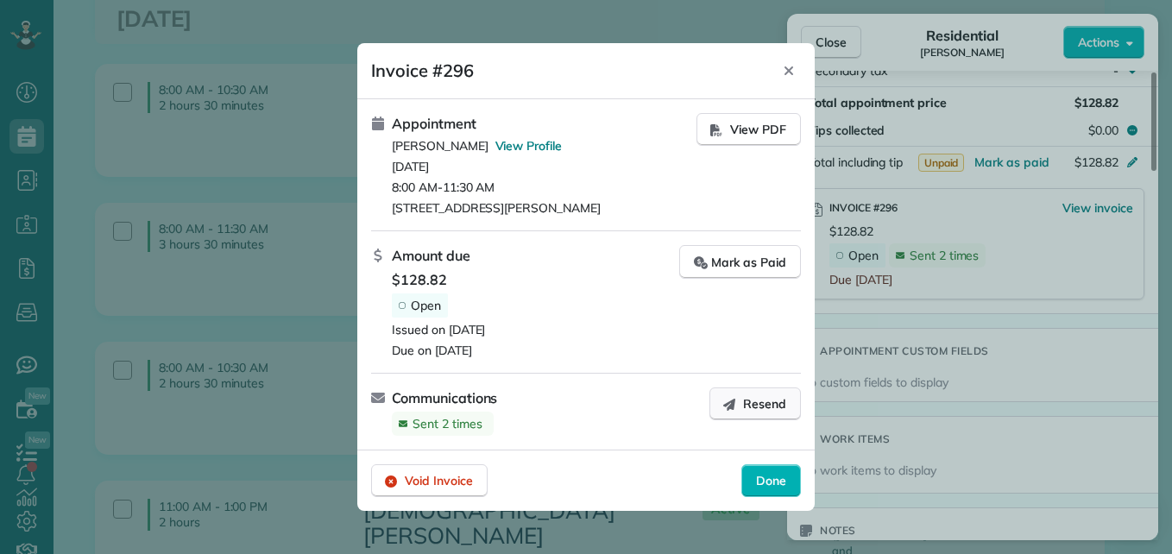
click at [771, 399] on span "Resend" at bounding box center [764, 403] width 43 height 17
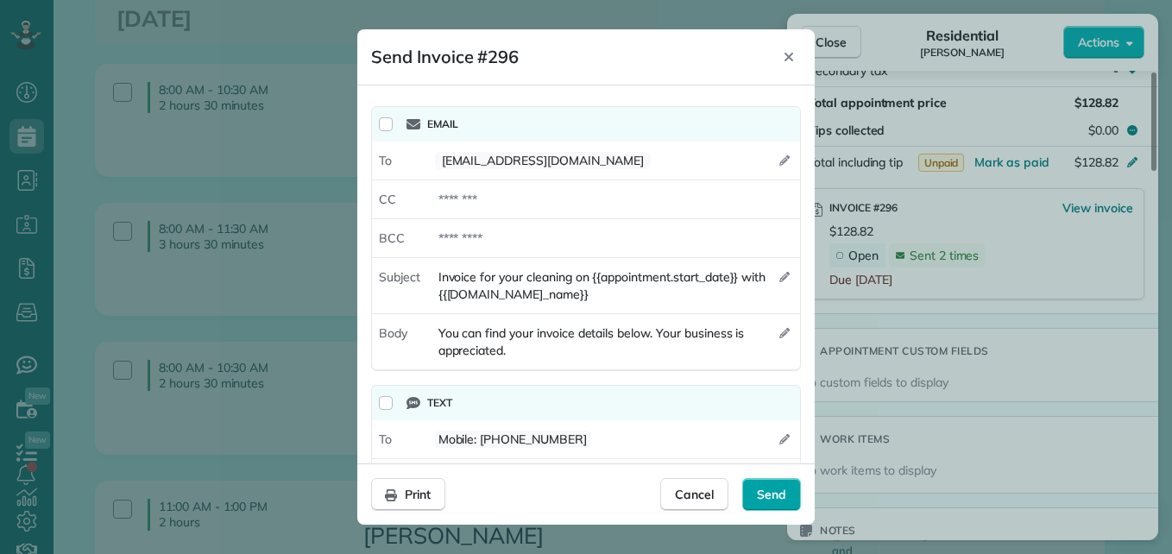
click at [770, 494] on span "Send" at bounding box center [771, 494] width 29 height 17
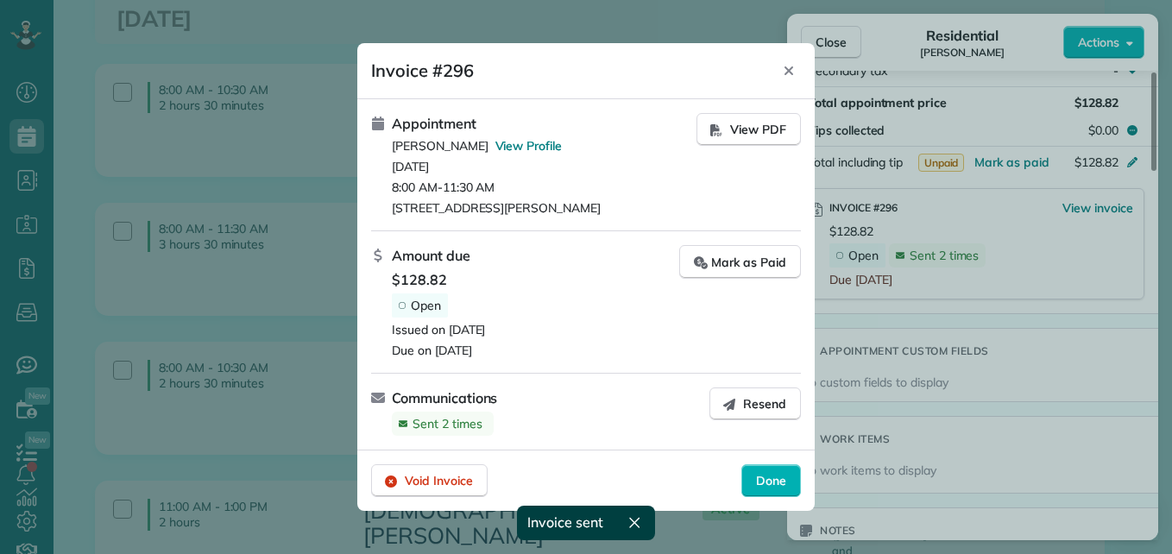
click at [770, 494] on div "Done" at bounding box center [771, 480] width 60 height 33
click at [770, 494] on div "Close Residential Melissa Bowie Actions Status Active Melissa Bowie · Open prof…" at bounding box center [586, 277] width 1172 height 554
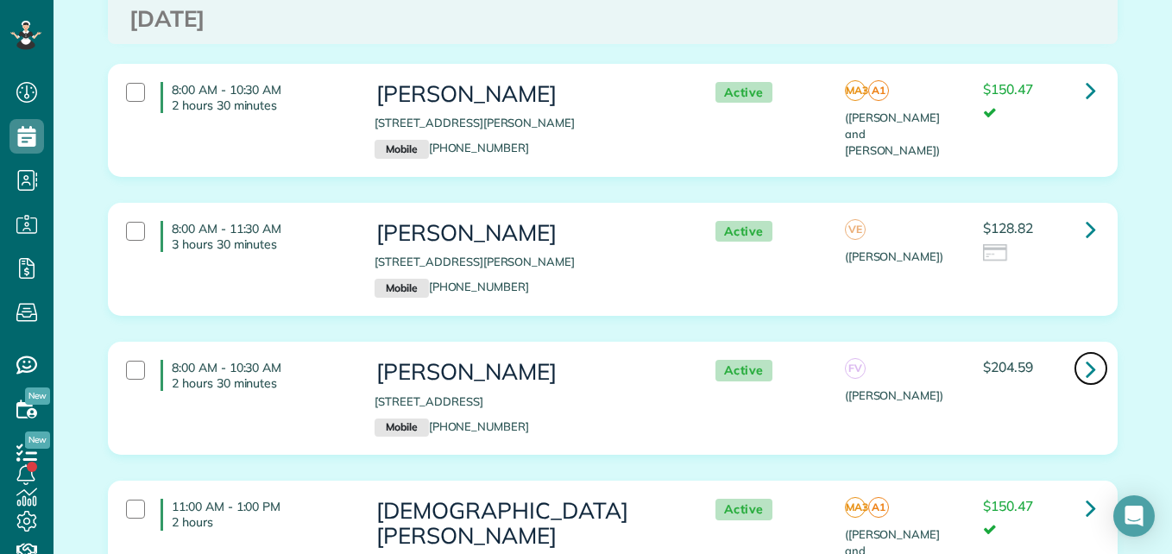
click at [1085, 354] on icon at bounding box center [1090, 369] width 10 height 30
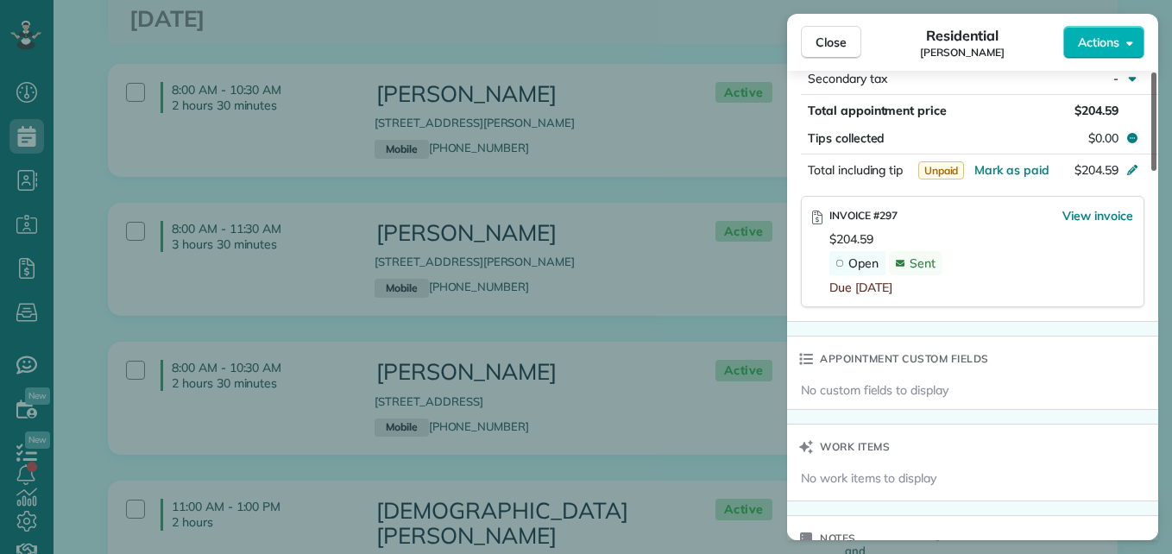
scroll to position [1044, 0]
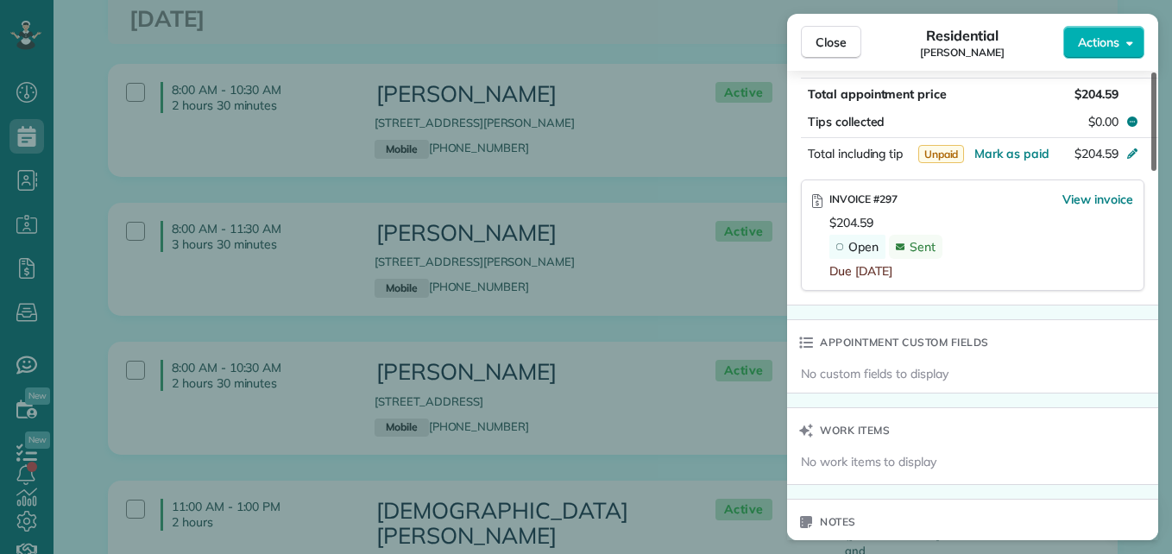
drag, startPoint x: 1151, startPoint y: 147, endPoint x: 1131, endPoint y: 365, distance: 219.2
click at [1151, 171] on div at bounding box center [1153, 121] width 5 height 98
click at [1081, 204] on span "View invoice" at bounding box center [1097, 199] width 71 height 17
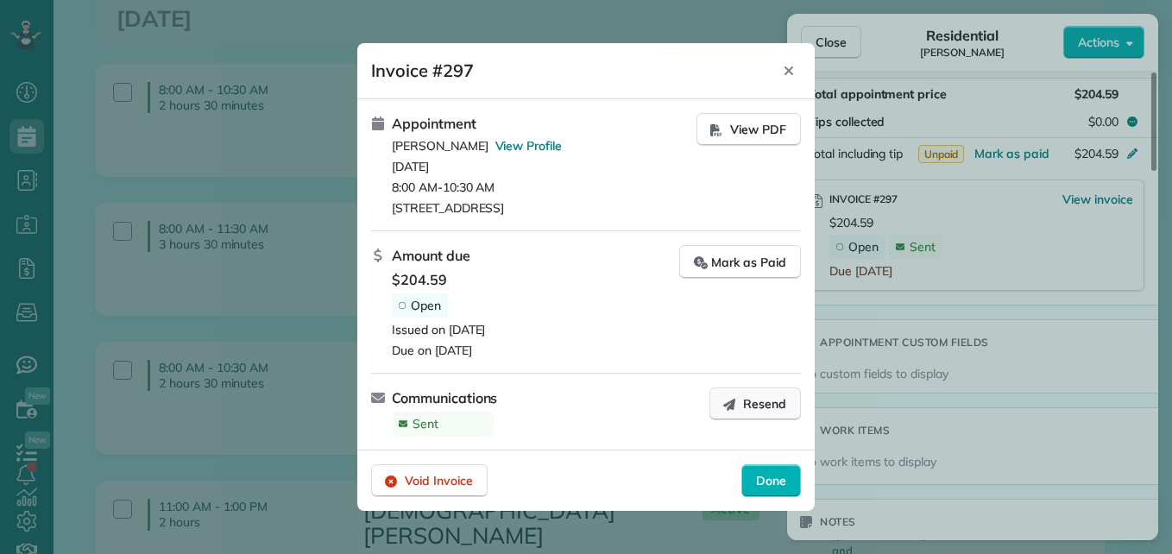
click at [745, 406] on span "Resend" at bounding box center [764, 403] width 43 height 17
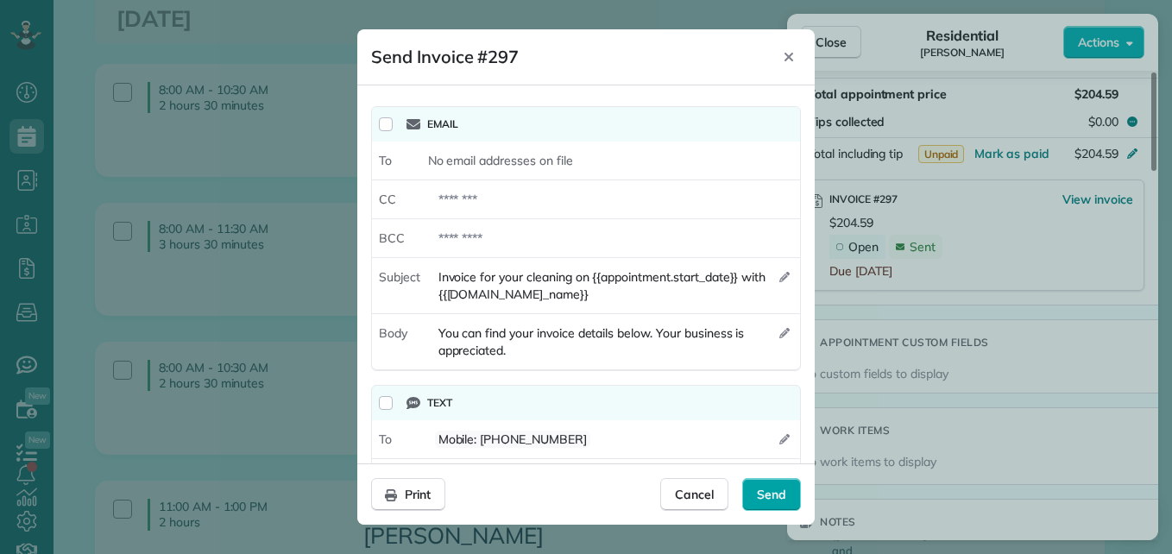
click at [787, 503] on div "Send" at bounding box center [771, 494] width 59 height 33
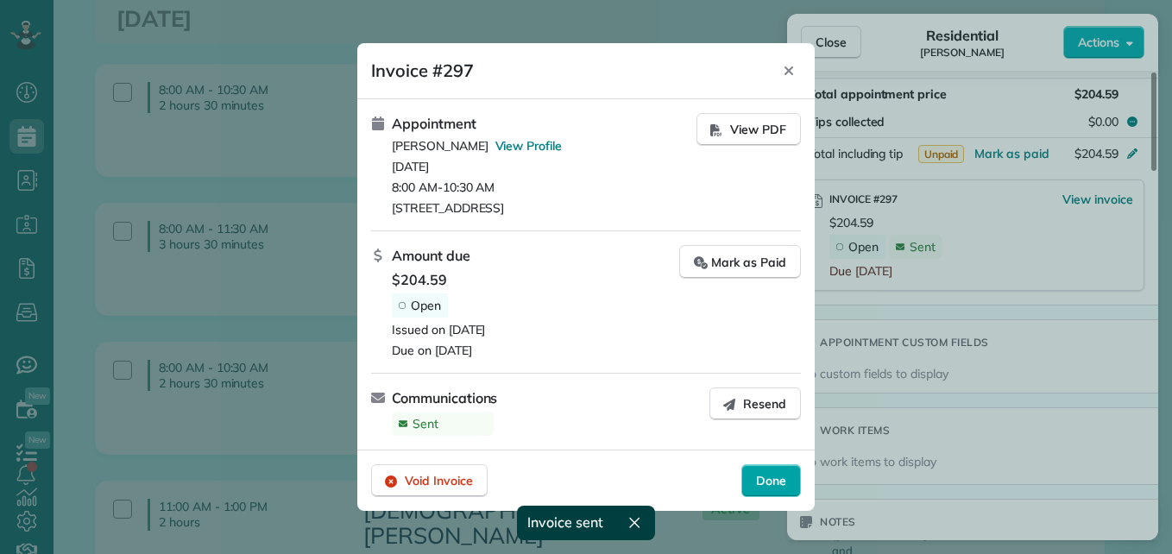
click at [776, 479] on span "Done" at bounding box center [771, 480] width 30 height 17
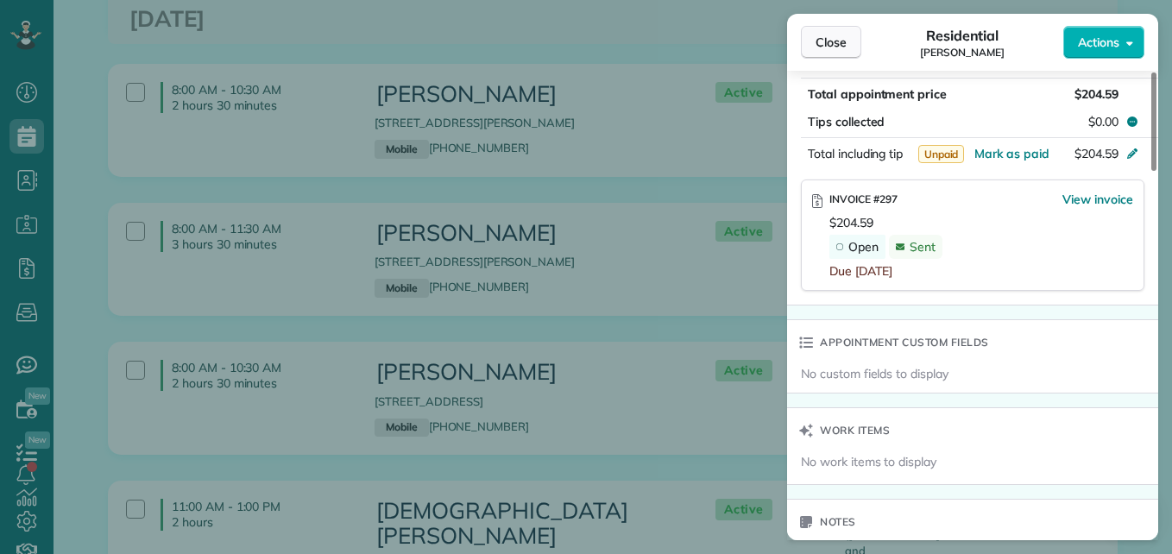
click at [833, 33] on button "Close" at bounding box center [831, 42] width 60 height 33
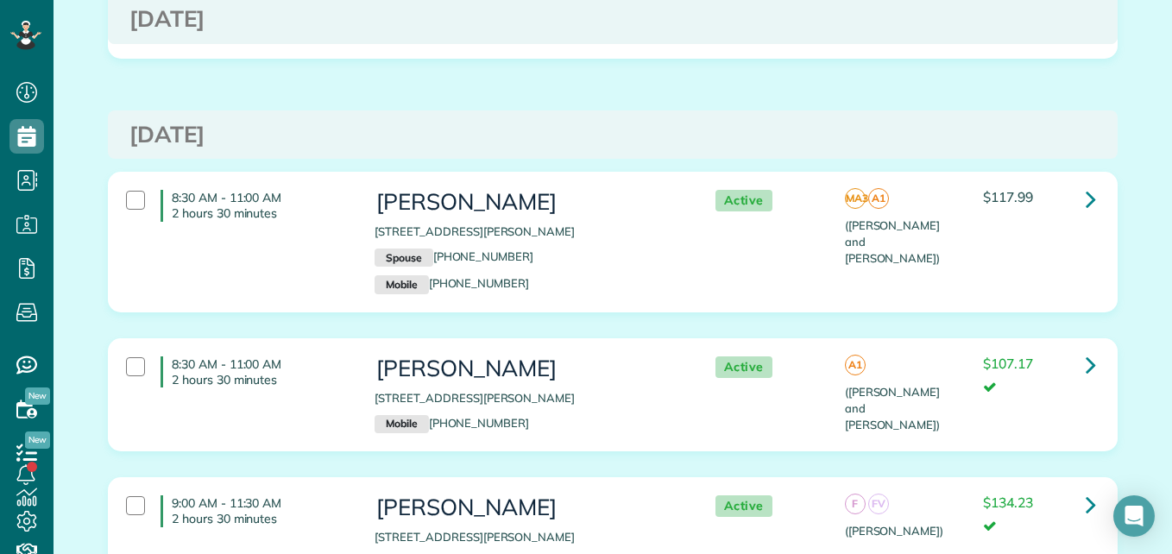
scroll to position [5158, 0]
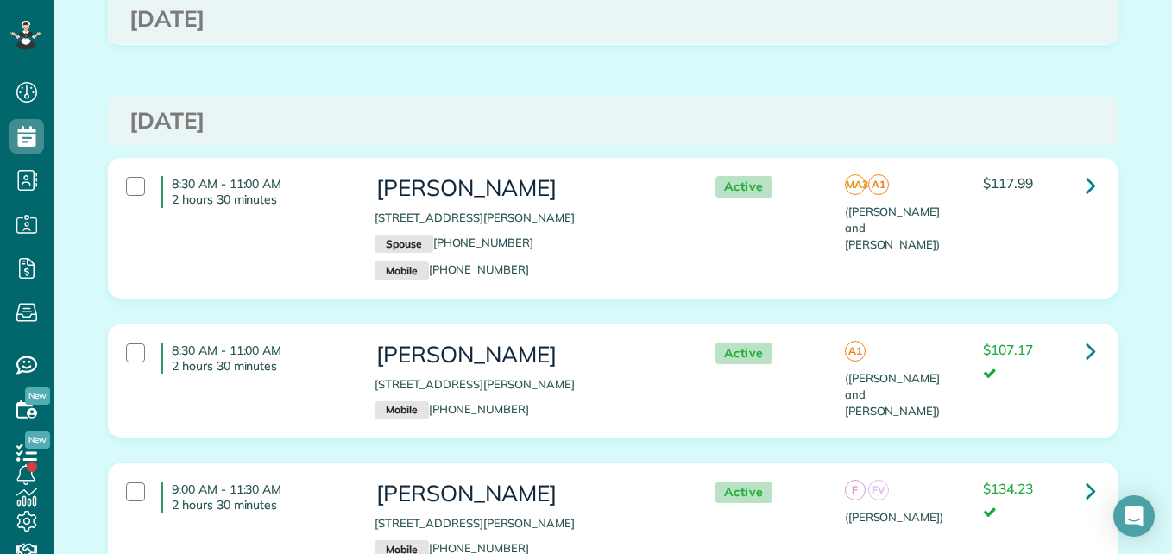
click at [945, 176] on div "MA3 A1 (Angelica and Manuela)" at bounding box center [901, 214] width 112 height 77
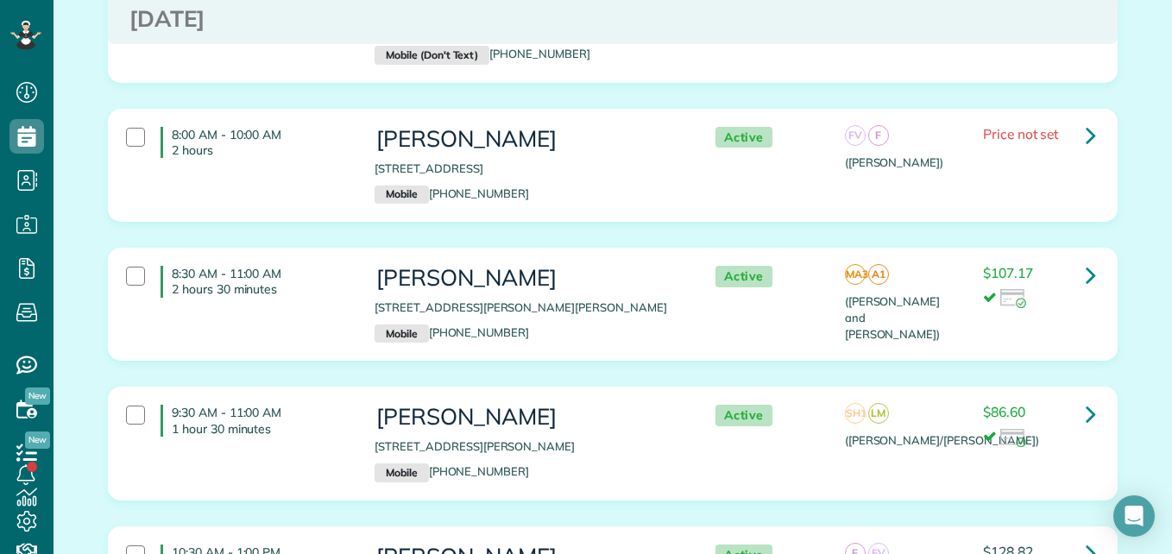
scroll to position [0, 0]
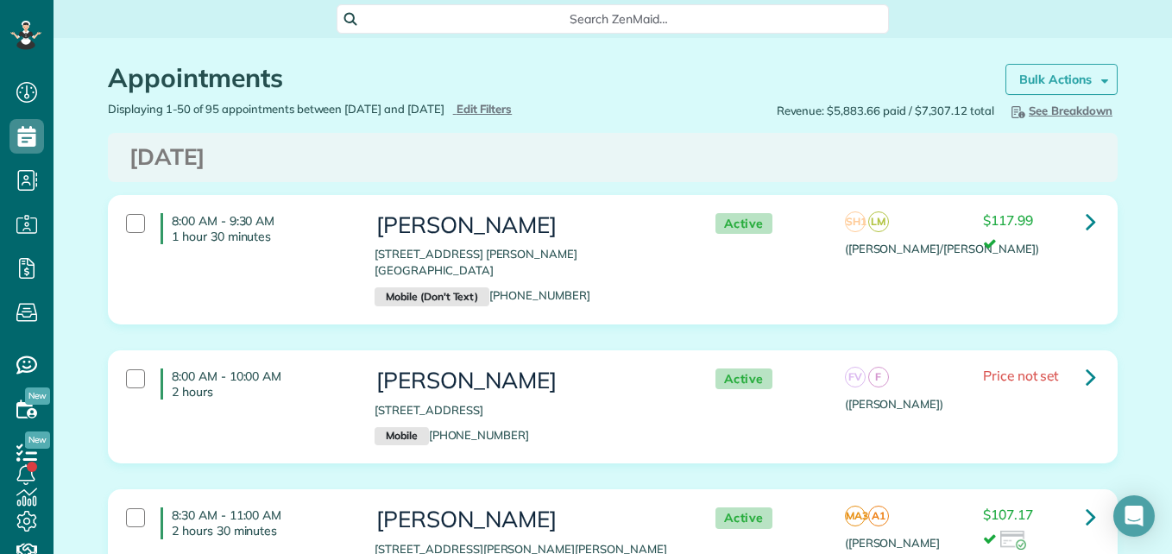
click at [1032, 81] on strong "Bulk Actions" at bounding box center [1055, 80] width 72 height 16
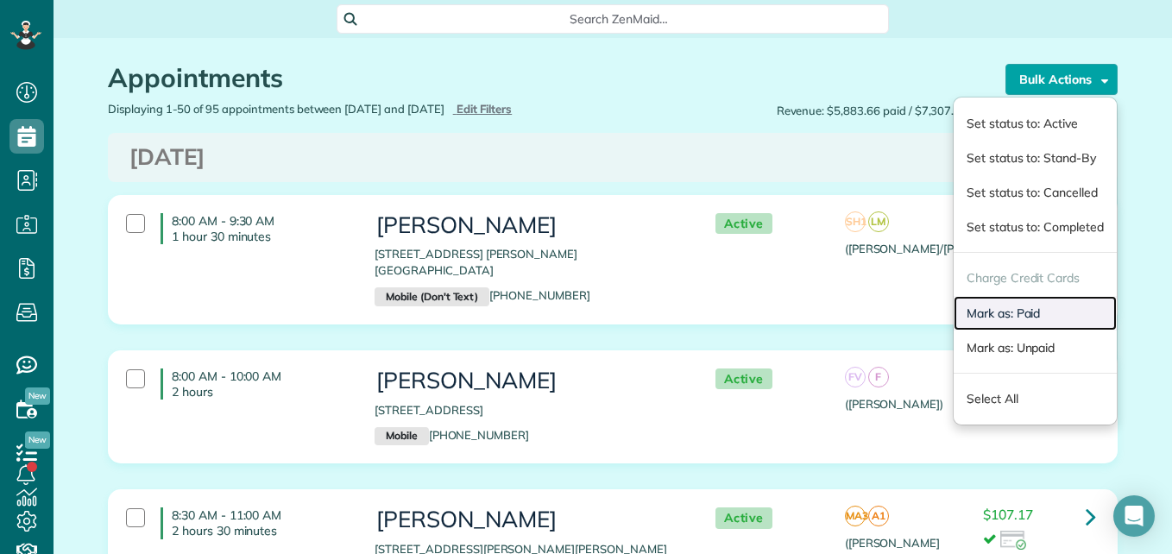
click at [1011, 306] on link "Mark as: Paid" at bounding box center [1034, 313] width 163 height 35
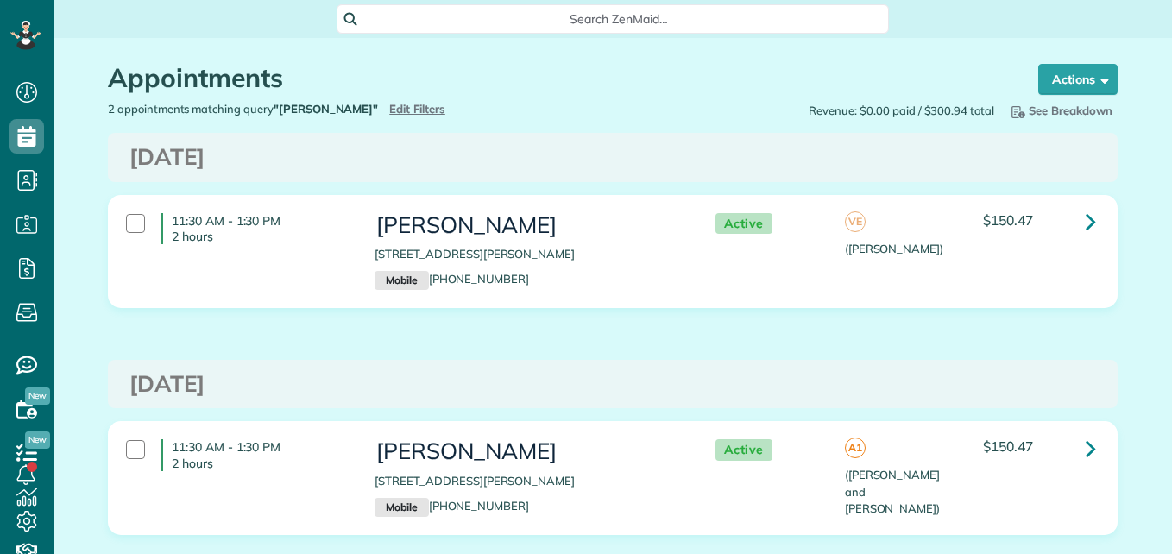
scroll to position [8, 8]
click at [1085, 223] on icon at bounding box center [1090, 221] width 10 height 30
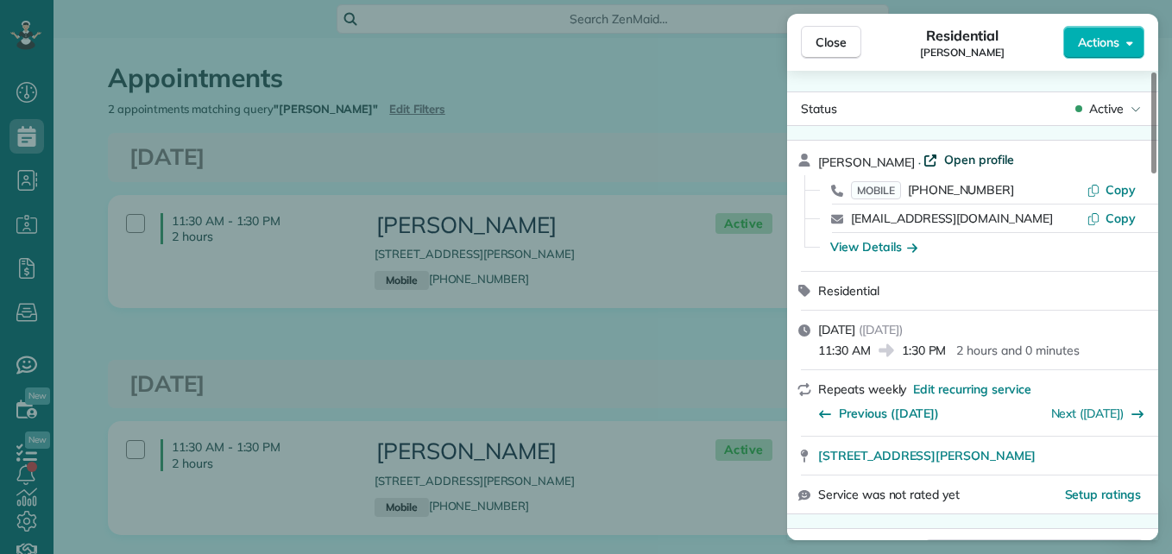
click at [980, 156] on span "Open profile" at bounding box center [979, 159] width 70 height 17
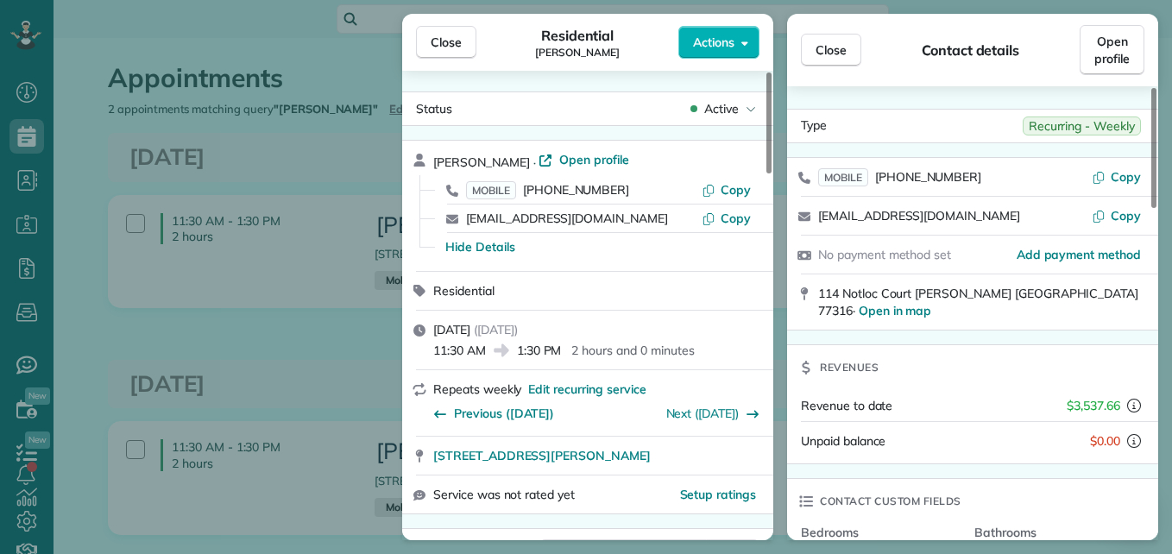
drag, startPoint x: 421, startPoint y: 46, endPoint x: 401, endPoint y: 0, distance: 49.8
click at [421, 46] on button "Close" at bounding box center [446, 42] width 60 height 33
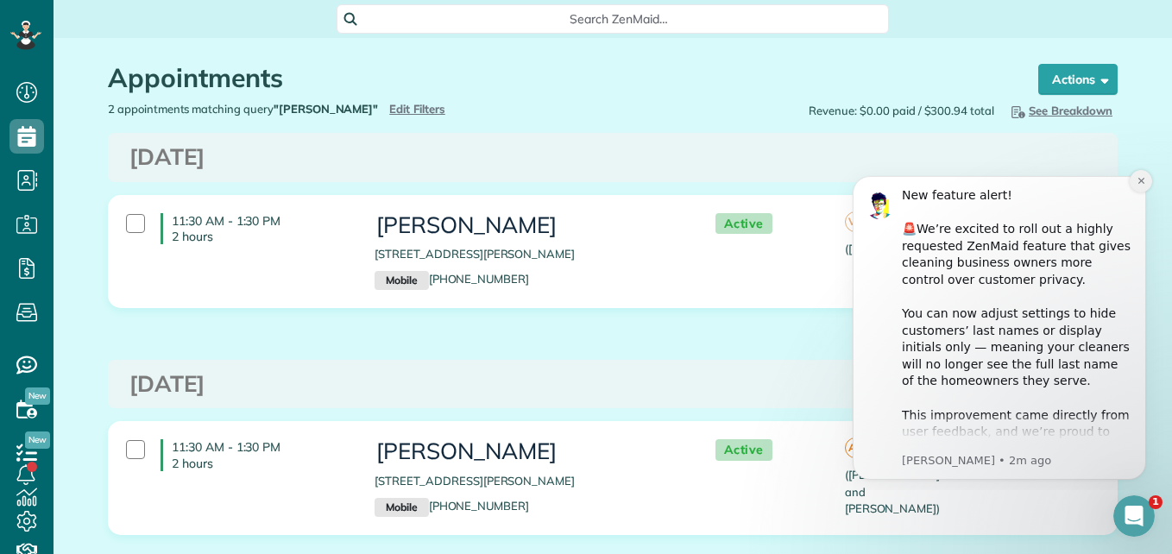
click at [1137, 186] on button "Dismiss notification" at bounding box center [1140, 181] width 22 height 22
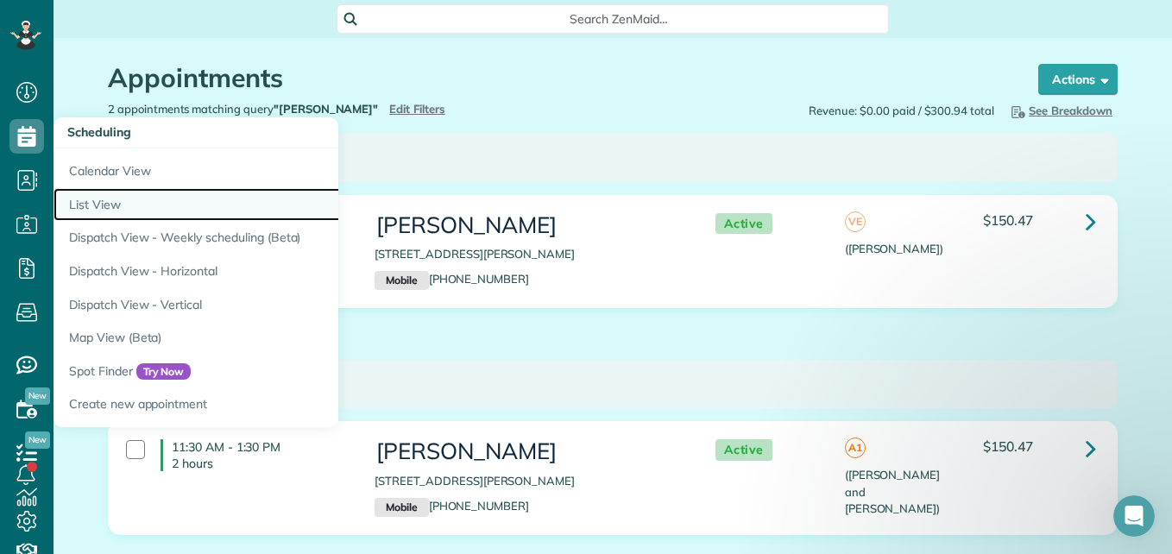
click at [125, 202] on link "List View" at bounding box center [268, 205] width 431 height 34
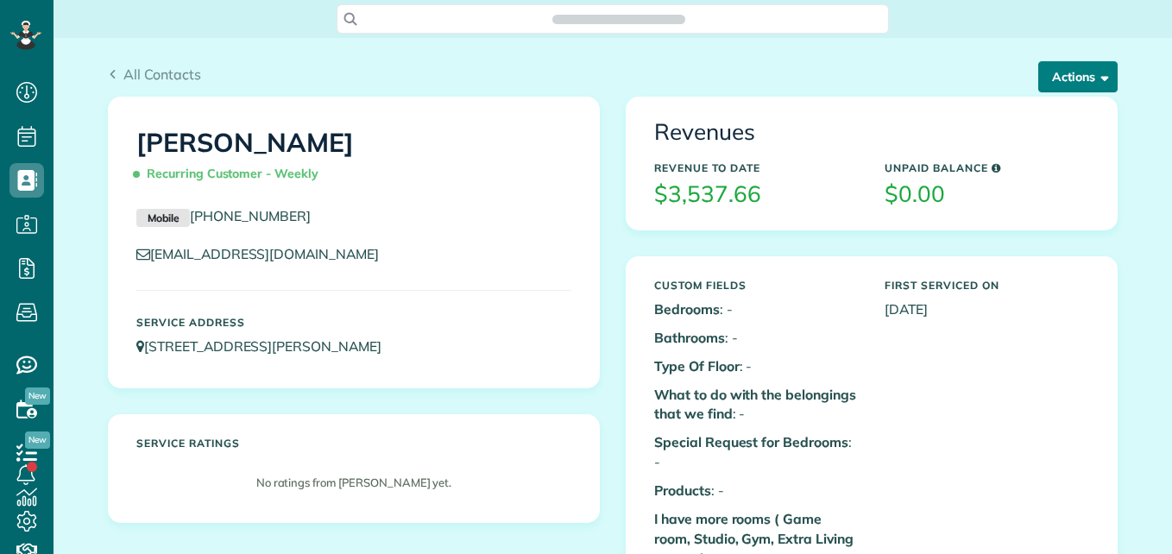
scroll to position [8, 8]
click at [1054, 79] on button "Actions" at bounding box center [1077, 76] width 79 height 31
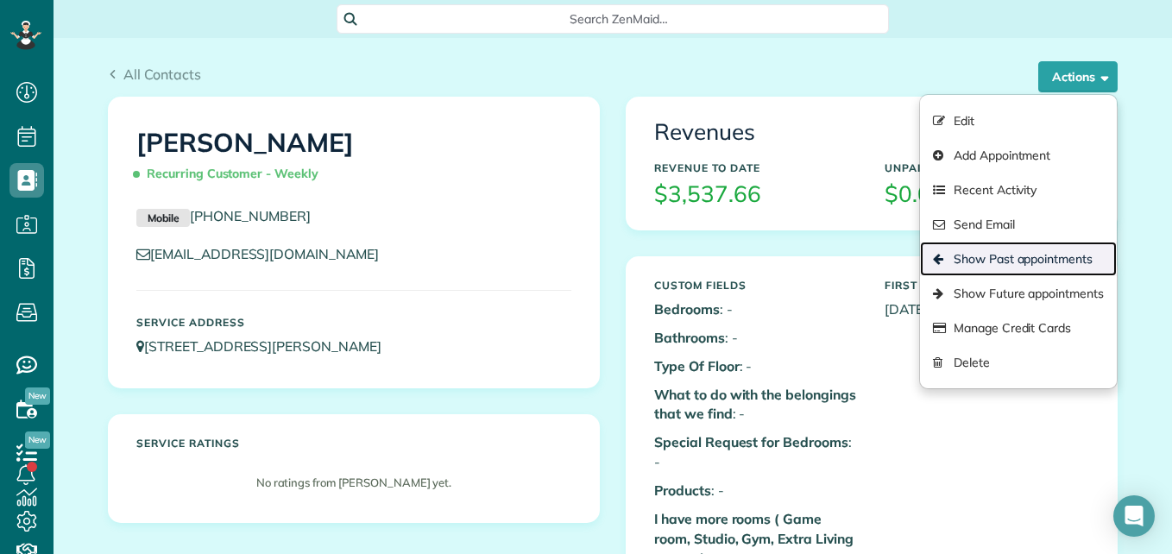
click at [1013, 251] on link "Show Past appointments" at bounding box center [1018, 259] width 197 height 35
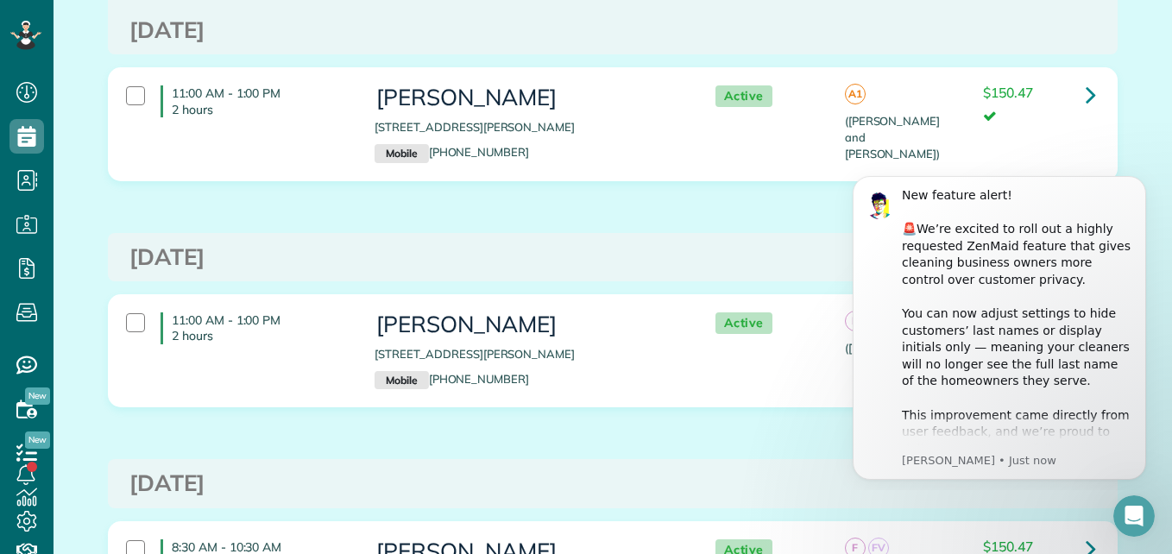
scroll to position [1943, 0]
click at [1119, 126] on div "11:00 AM - 1:00 PM 2 hours [PERSON_NAME] [STREET_ADDRESS][PERSON_NAME] Mobile […" at bounding box center [612, 135] width 1035 height 139
click at [1129, 509] on icon "Open Intercom Messenger" at bounding box center [1131, 514] width 28 height 28
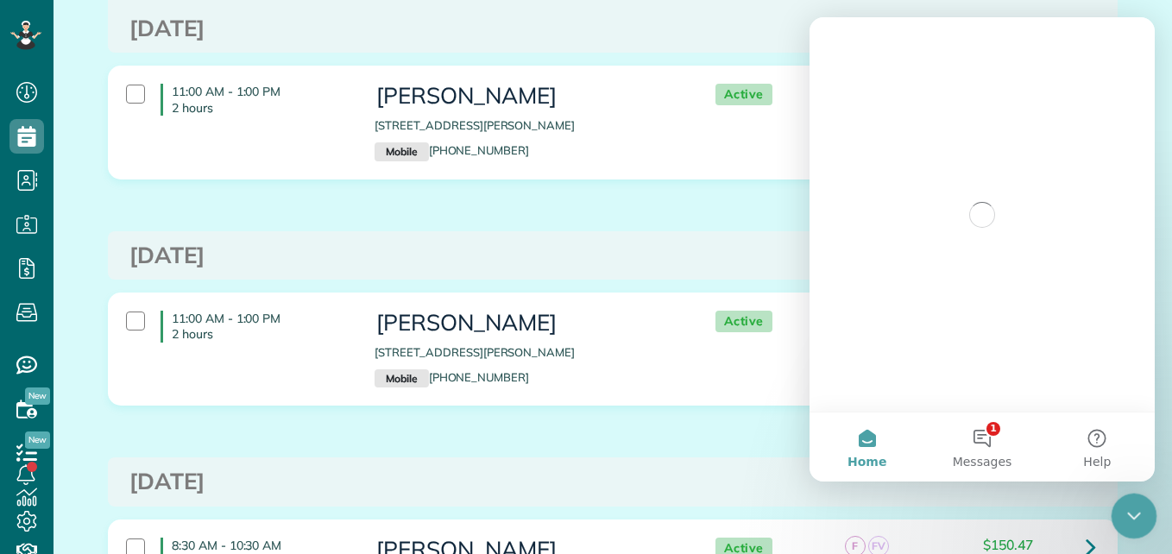
scroll to position [0, 0]
click at [1129, 509] on icon "Close Intercom Messenger" at bounding box center [1131, 513] width 21 height 21
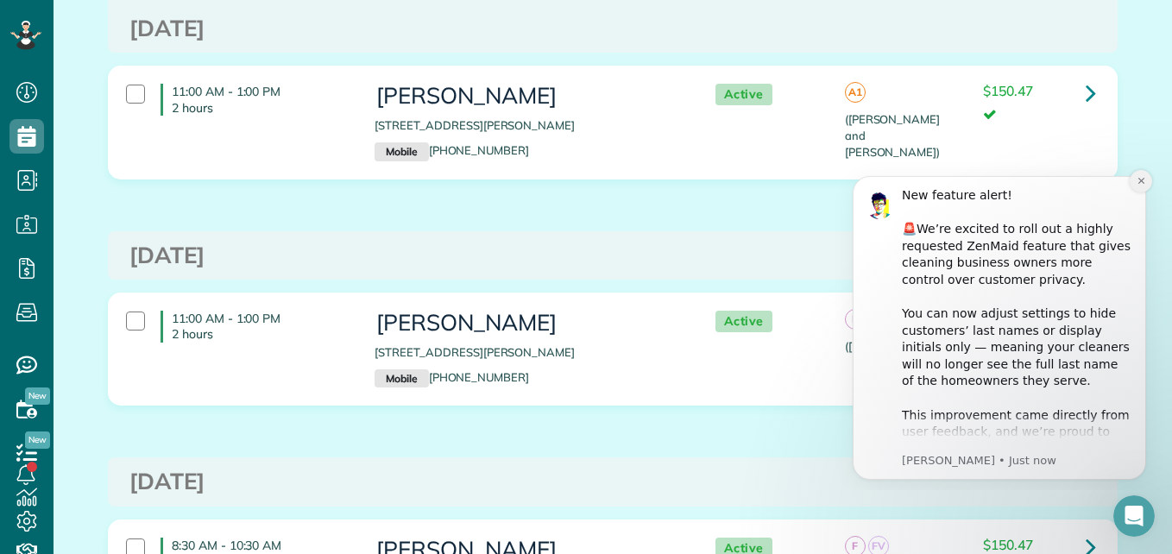
click at [1140, 185] on icon "Dismiss notification" at bounding box center [1140, 180] width 9 height 9
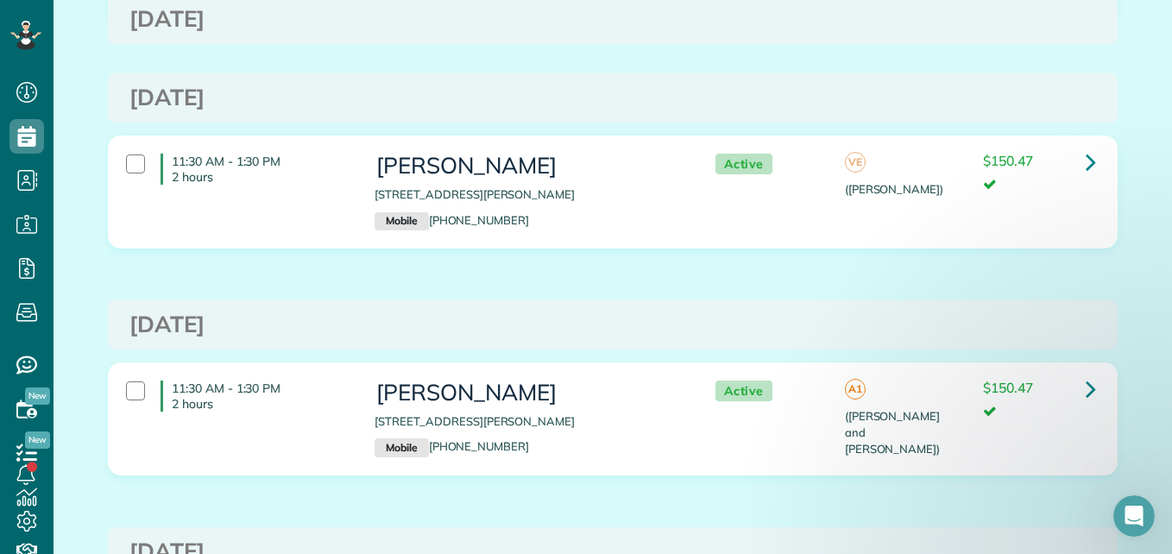
scroll to position [2580, 0]
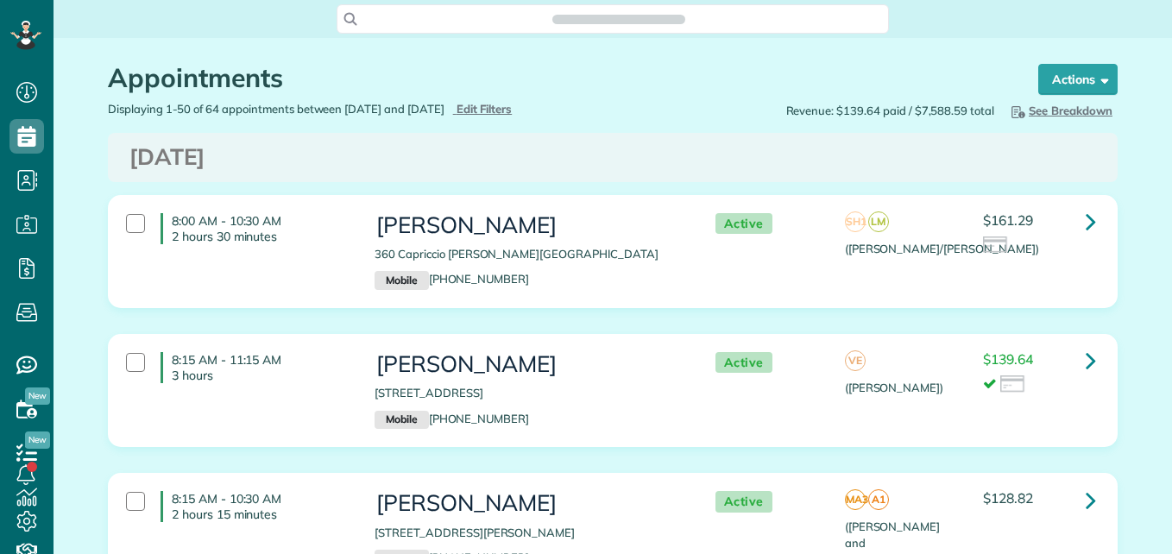
scroll to position [8, 8]
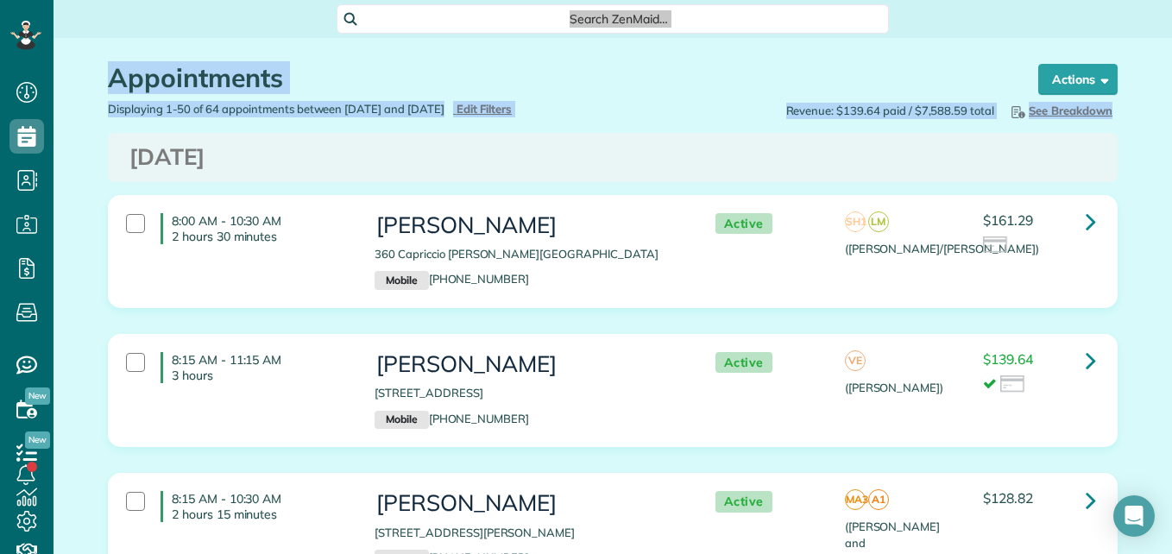
drag, startPoint x: 1157, startPoint y: 29, endPoint x: 1171, endPoint y: 114, distance: 85.7
click at [1171, 114] on html "Dashboard Scheduling Calendar View List View Dispatch View - Weekly scheduling …" at bounding box center [586, 277] width 1172 height 554
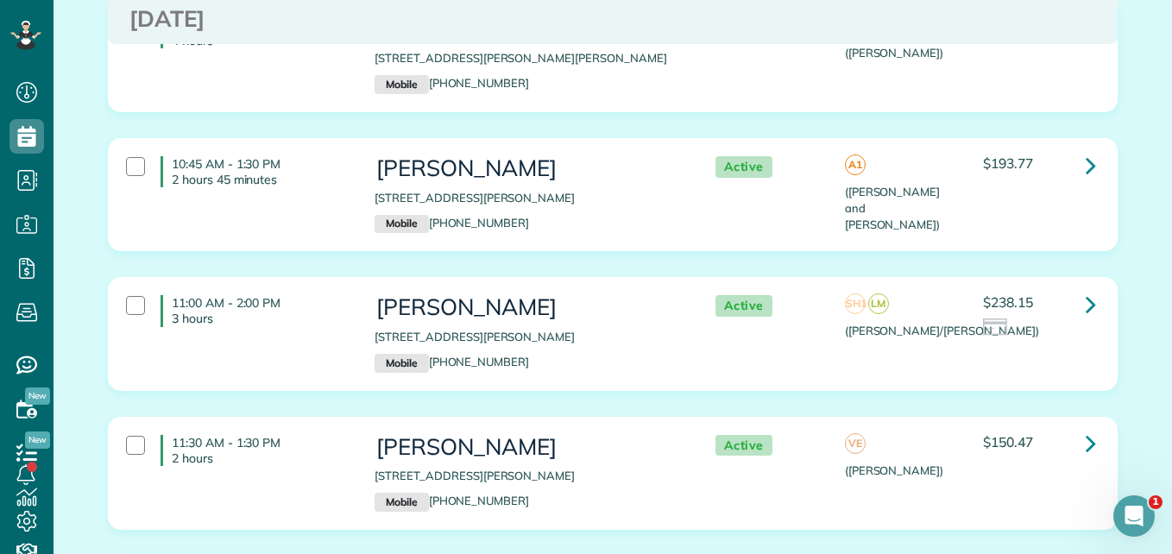
scroll to position [4228, 0]
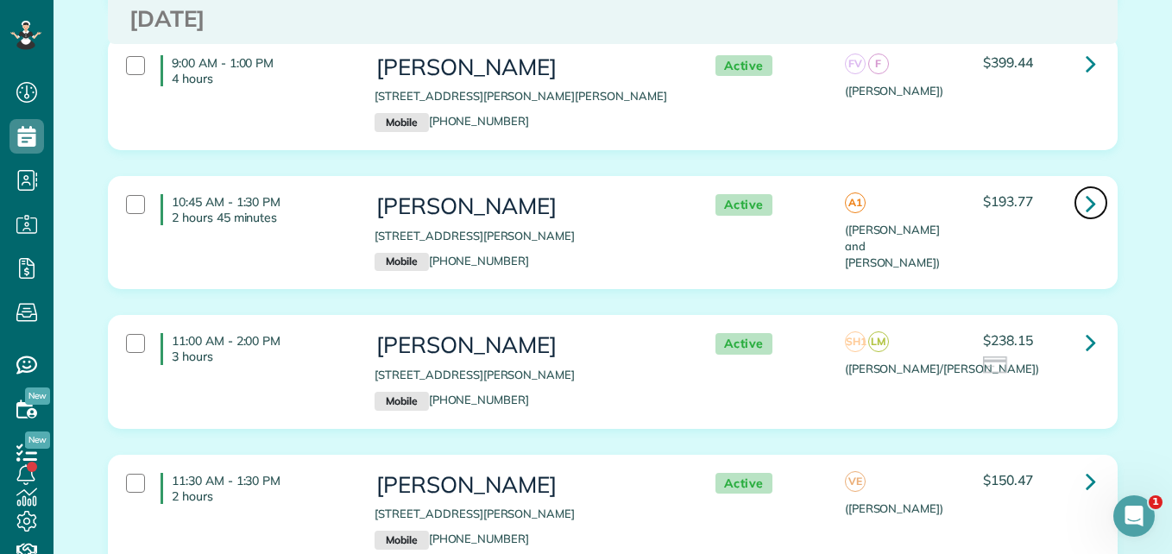
click at [1085, 205] on icon at bounding box center [1090, 203] width 10 height 30
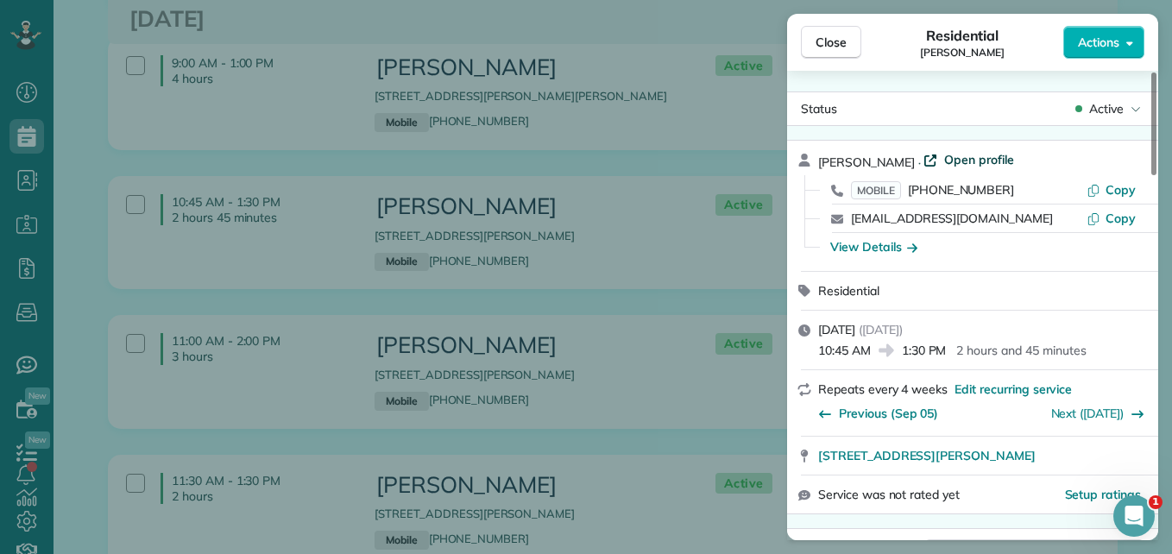
click at [1006, 154] on span "Open profile" at bounding box center [979, 159] width 70 height 17
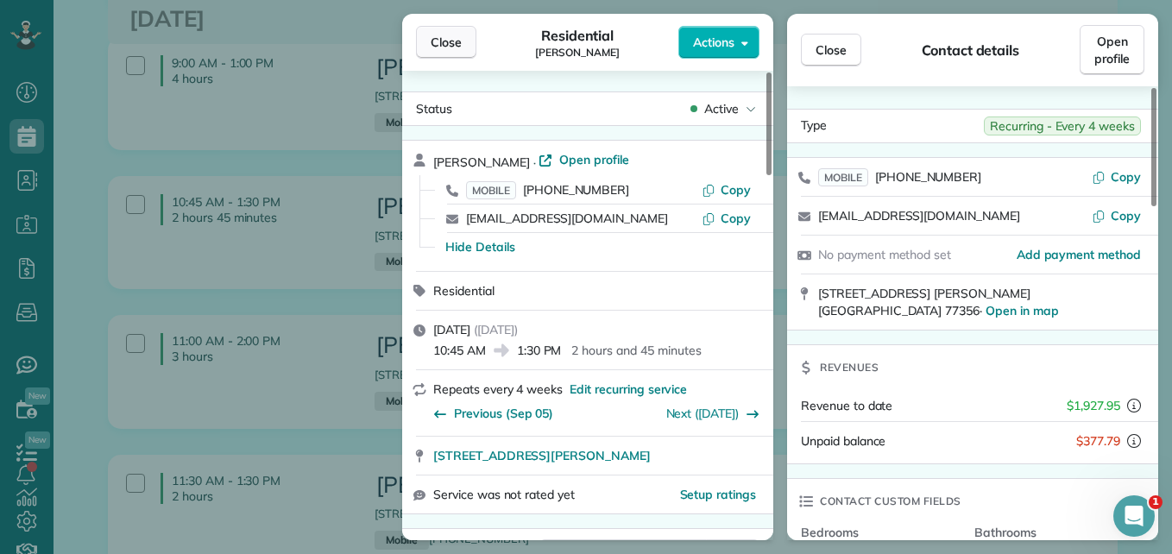
click at [456, 50] on span "Close" at bounding box center [446, 42] width 31 height 17
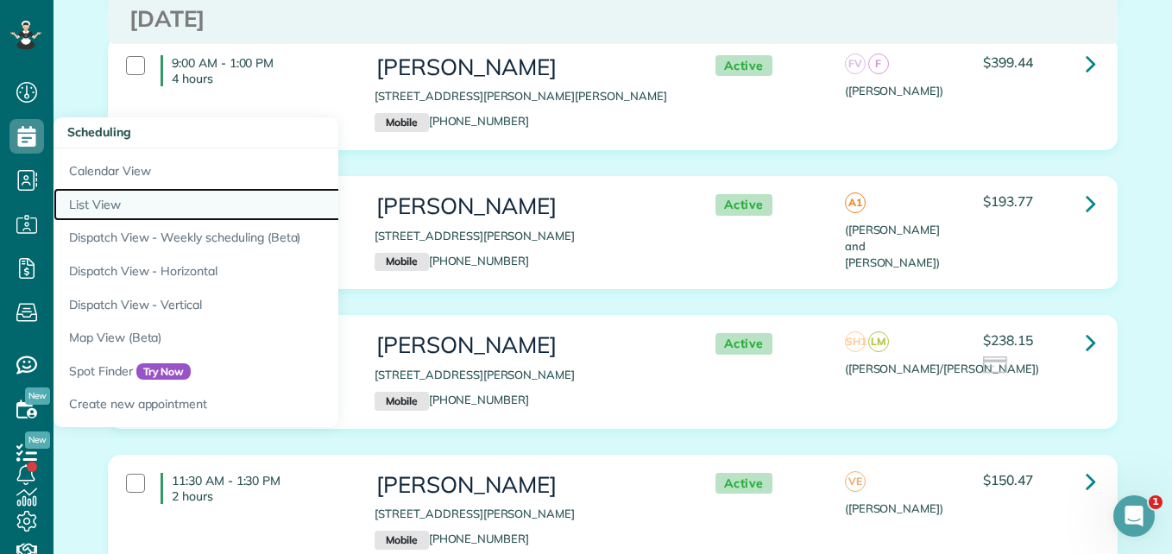
click at [97, 212] on link "List View" at bounding box center [268, 205] width 431 height 34
